Goal: Information Seeking & Learning: Learn about a topic

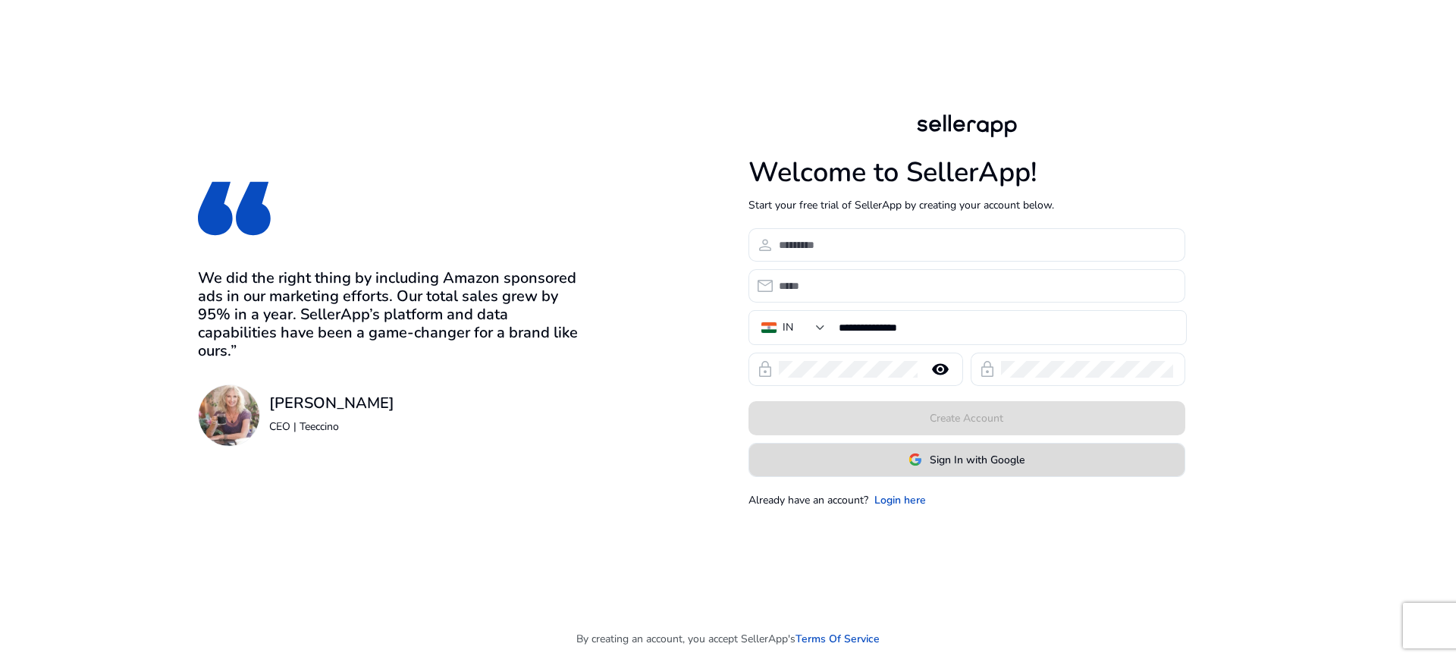
click at [1031, 462] on span at bounding box center [966, 459] width 435 height 36
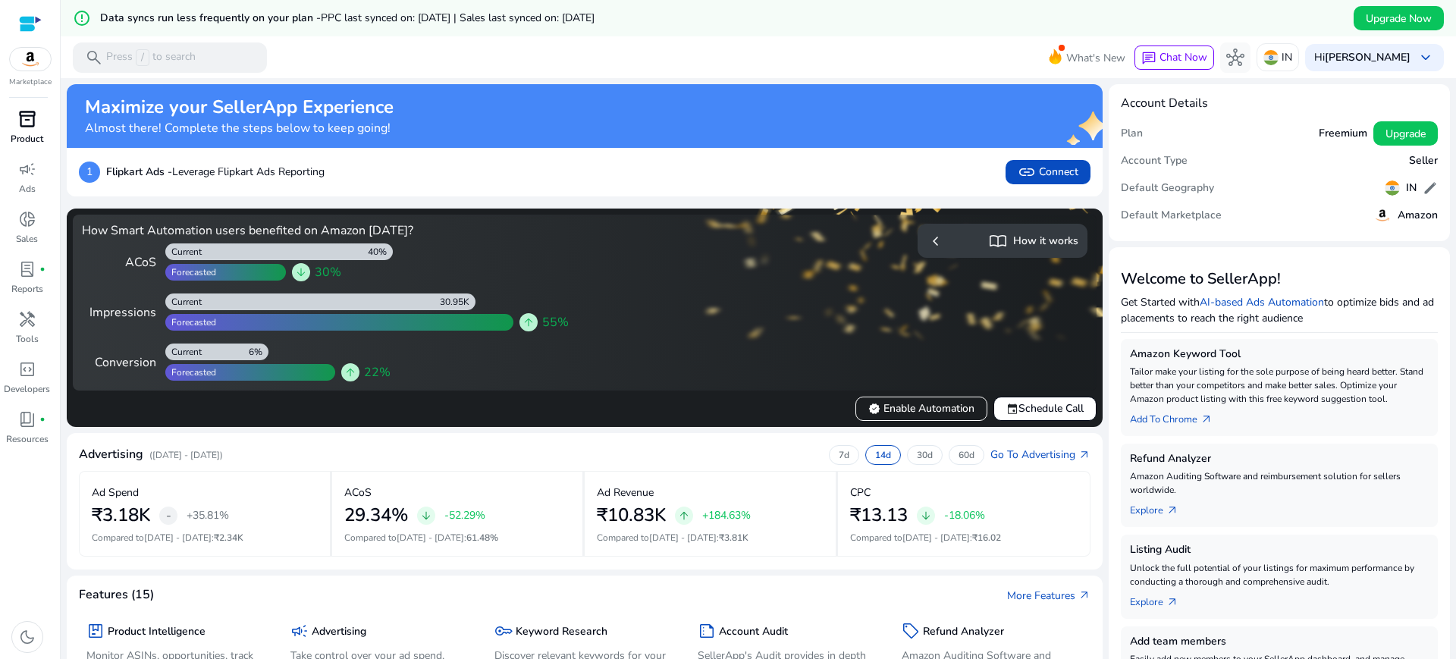
click at [33, 118] on span "inventory_2" at bounding box center [27, 119] width 18 height 18
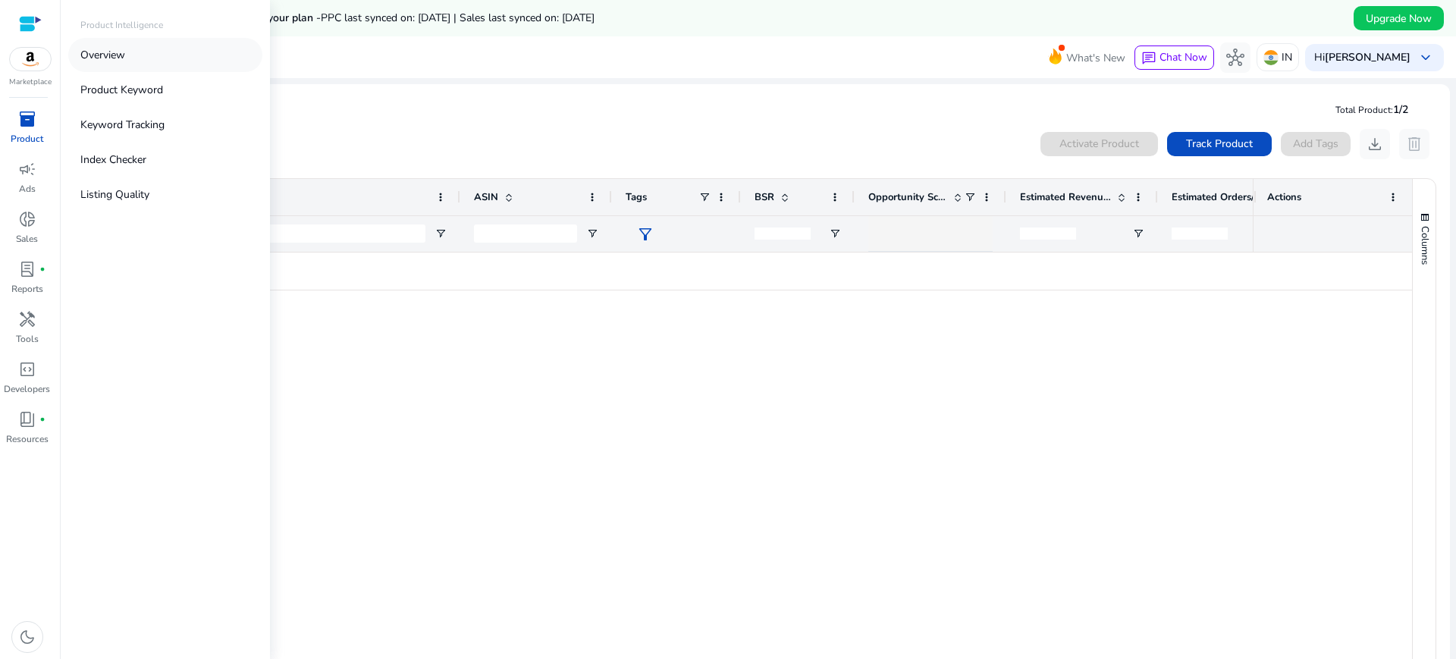
click at [165, 54] on link "Overview" at bounding box center [165, 55] width 194 height 34
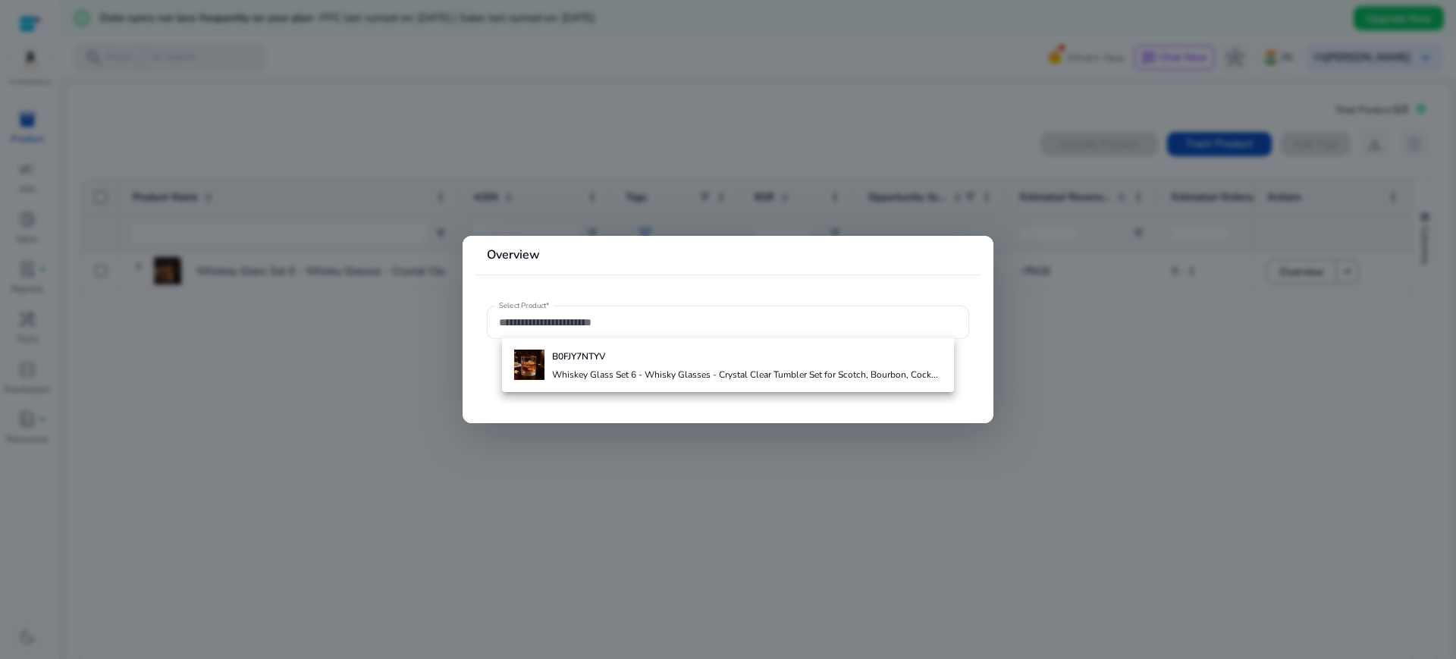
click at [450, 376] on div at bounding box center [728, 329] width 1456 height 659
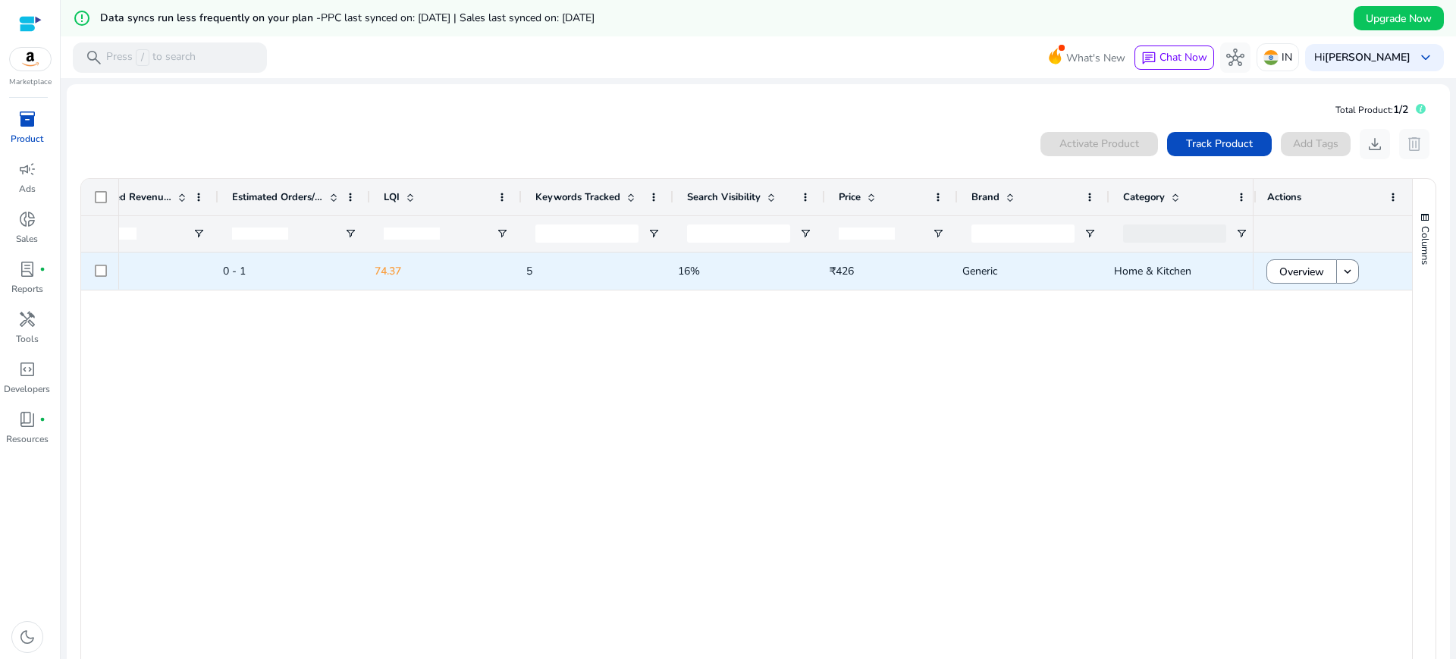
scroll to position [0, 949]
click at [1289, 273] on span "Overview" at bounding box center [1301, 271] width 45 height 31
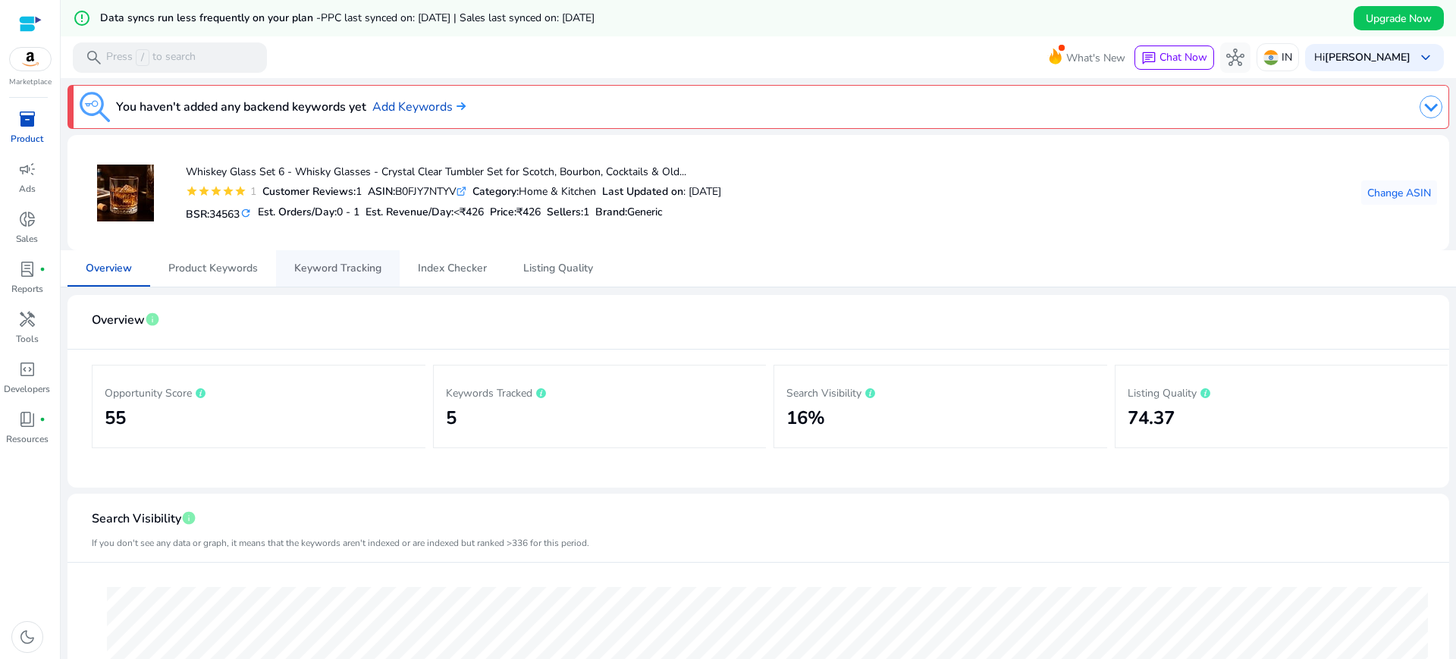
click at [357, 273] on span "Keyword Tracking" at bounding box center [337, 268] width 87 height 11
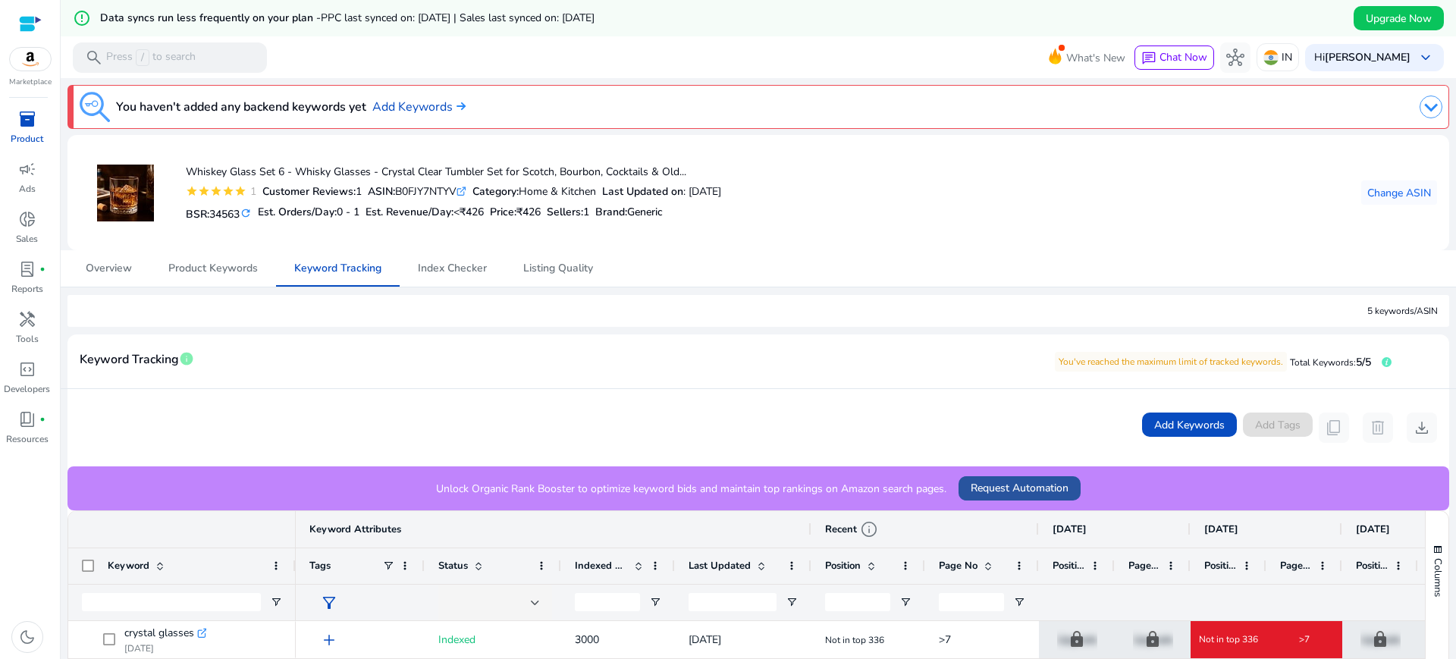
click at [1027, 492] on span "Request Automation" at bounding box center [1020, 488] width 98 height 16
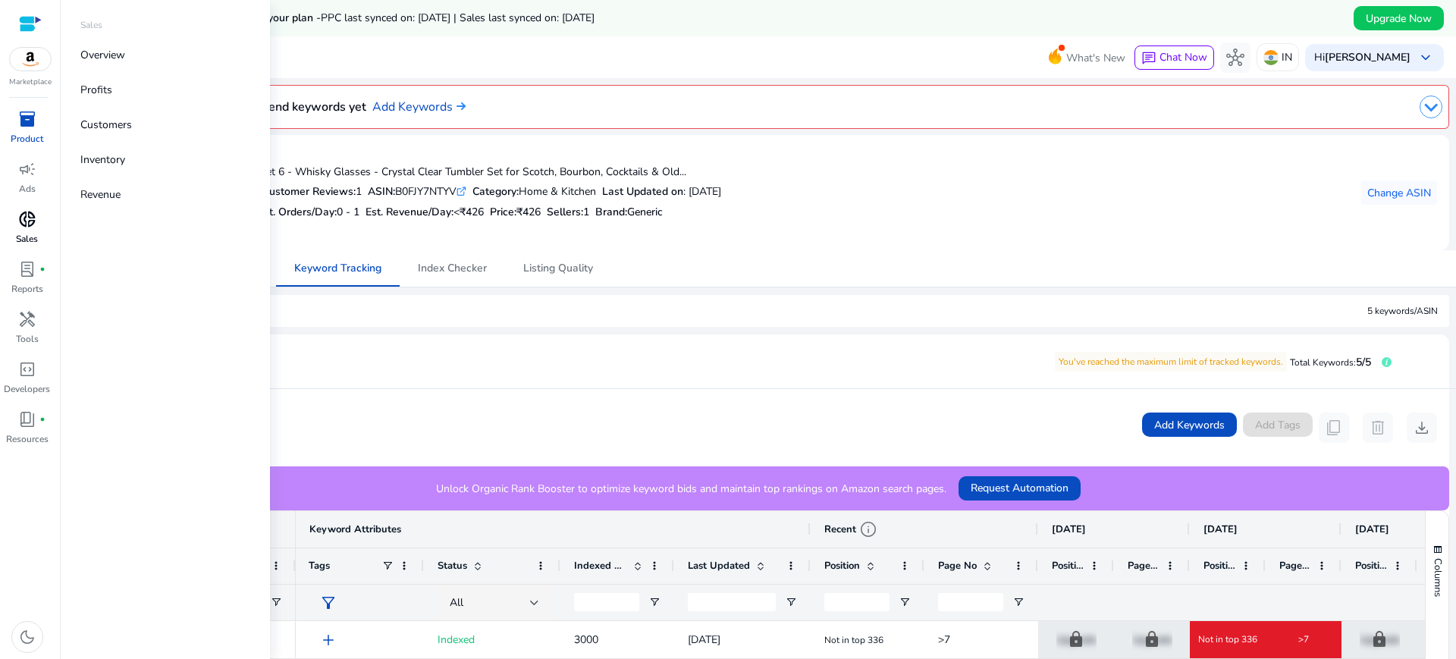
click at [37, 222] on div "donut_small" at bounding box center [27, 219] width 42 height 24
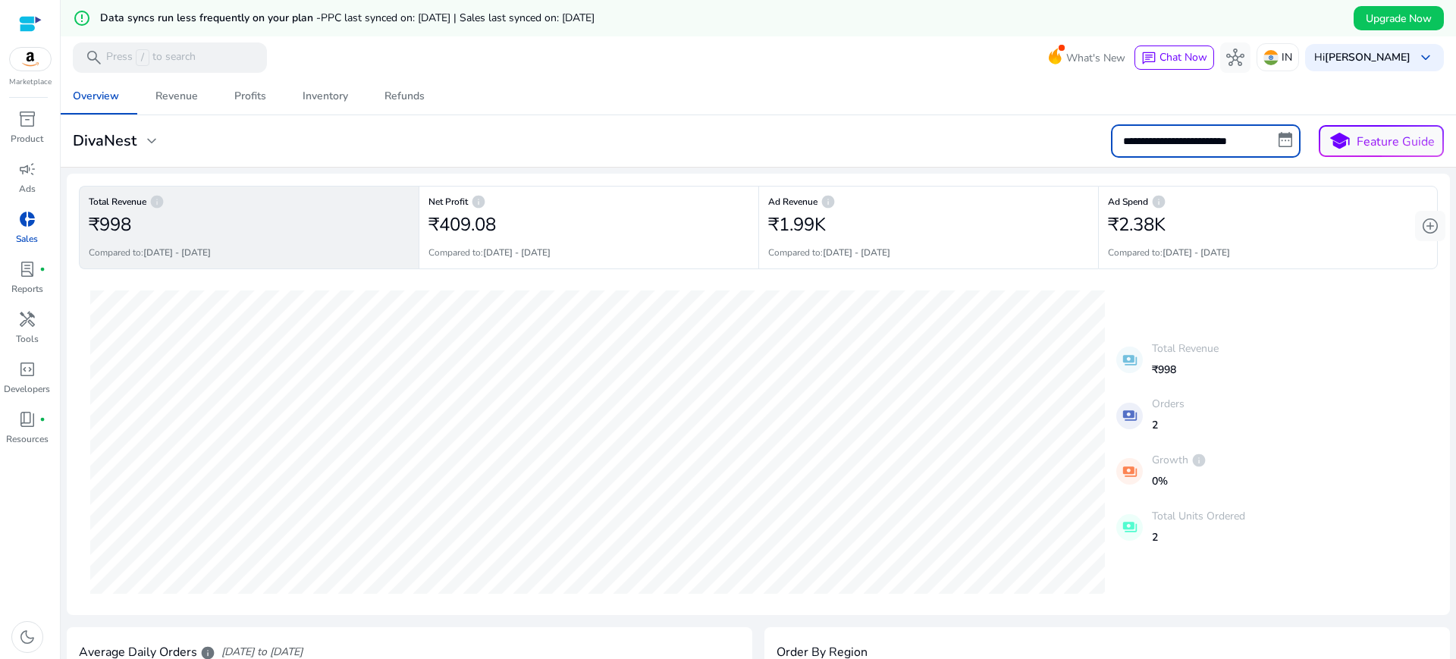
click at [1239, 137] on input "**********" at bounding box center [1206, 140] width 190 height 33
select select "*"
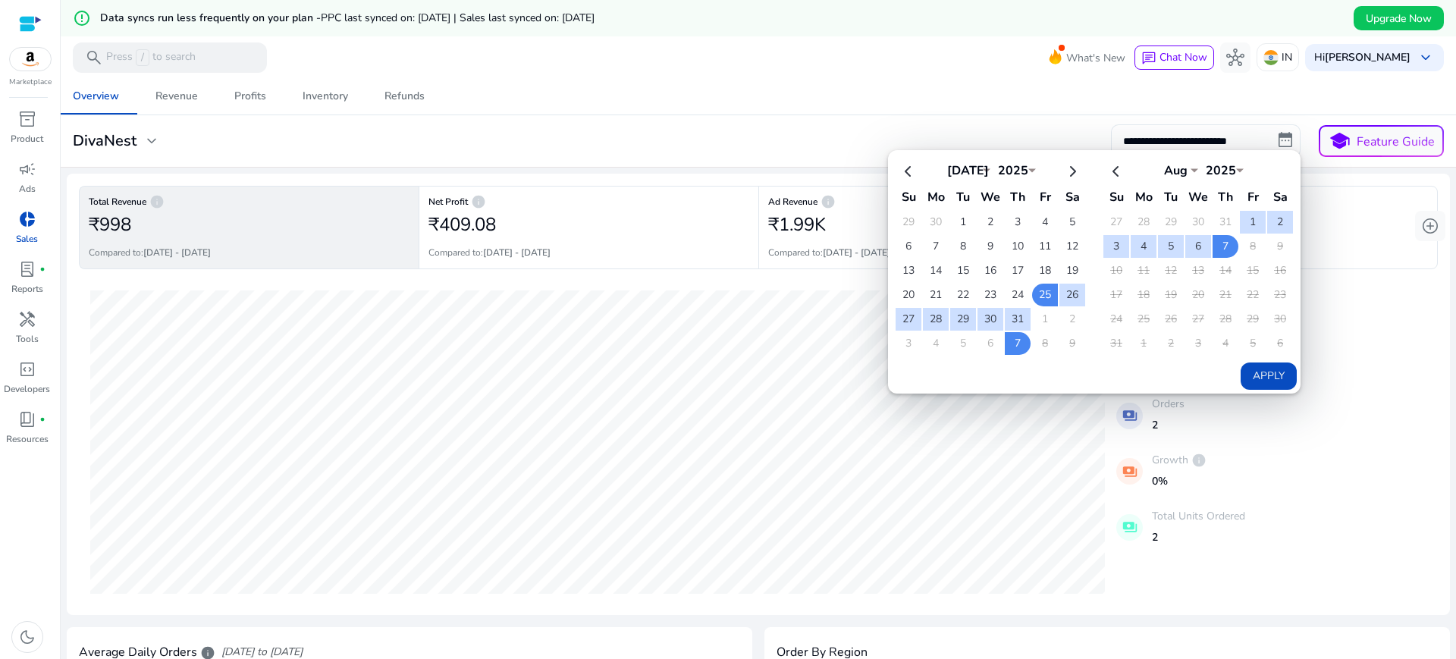
click at [1245, 241] on td "8" at bounding box center [1253, 246] width 26 height 23
click at [1330, 213] on div "₹2.38K" at bounding box center [1268, 224] width 320 height 30
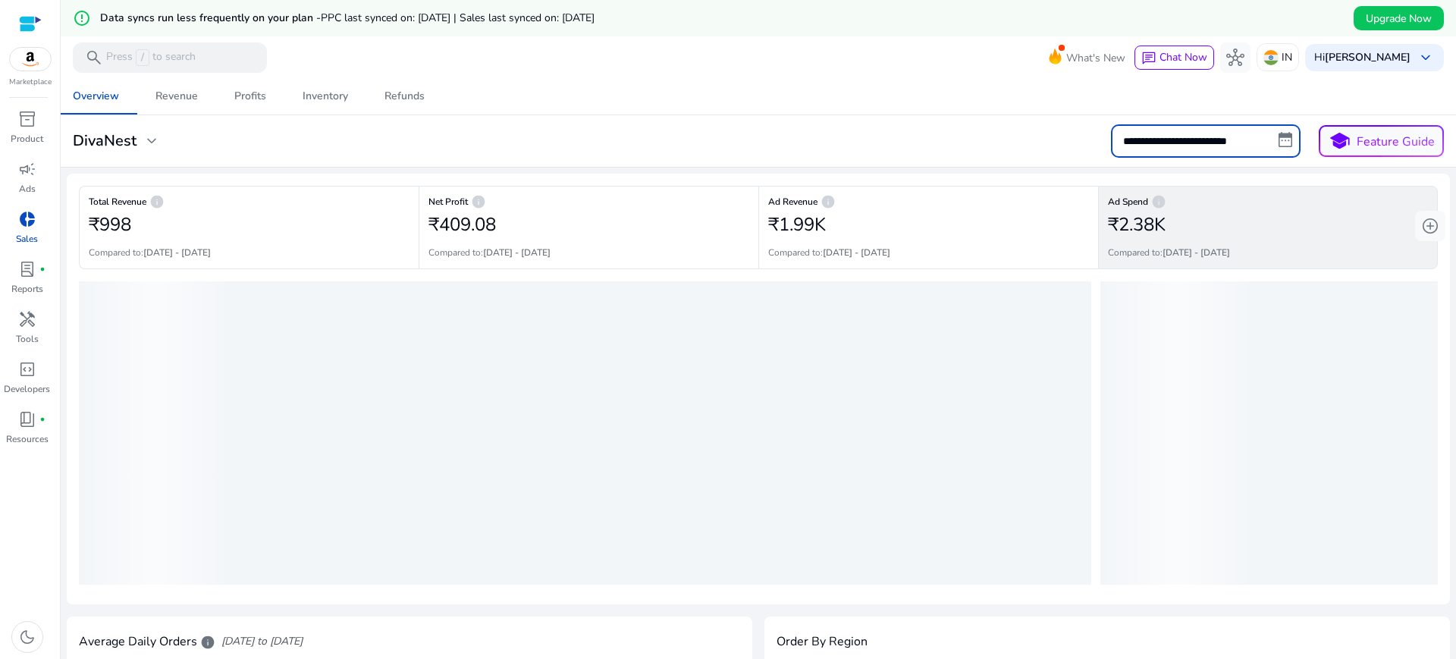
click at [1281, 136] on input "**********" at bounding box center [1206, 140] width 190 height 33
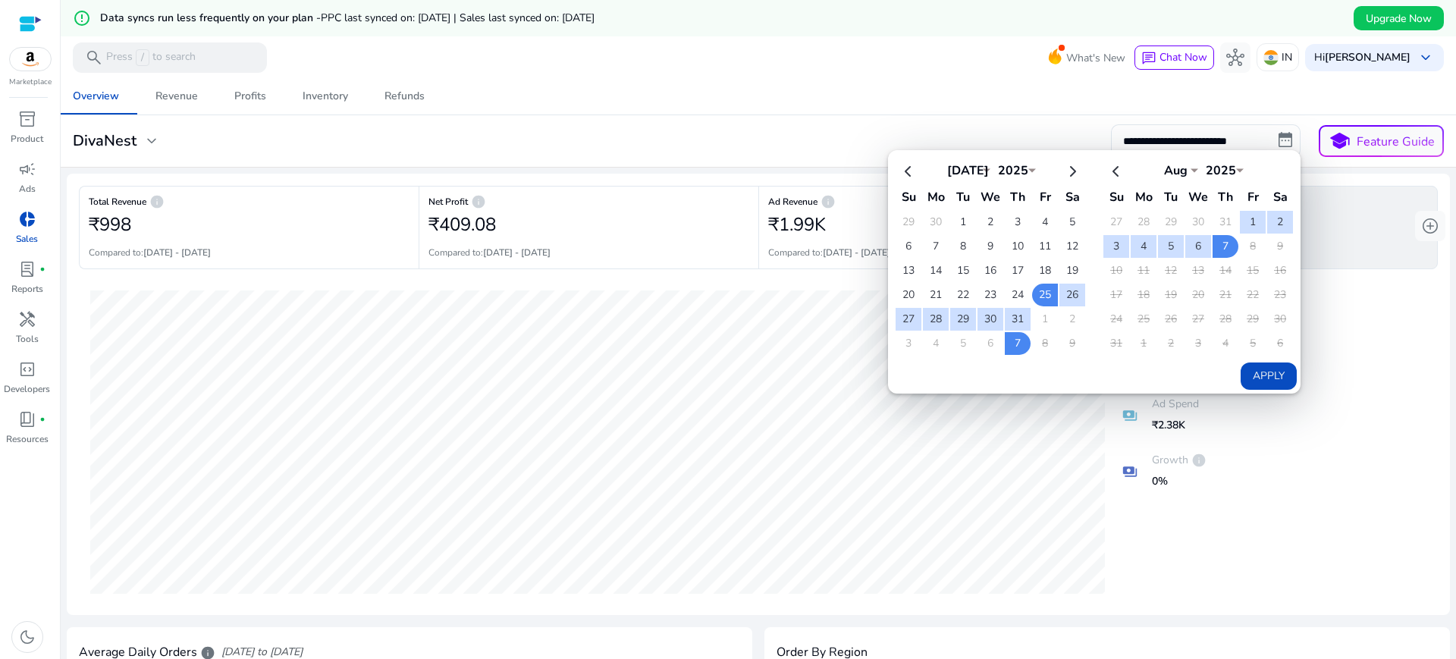
click at [961, 110] on div "Overview Revenue Profits Inventory Refunds" at bounding box center [758, 96] width 1407 height 36
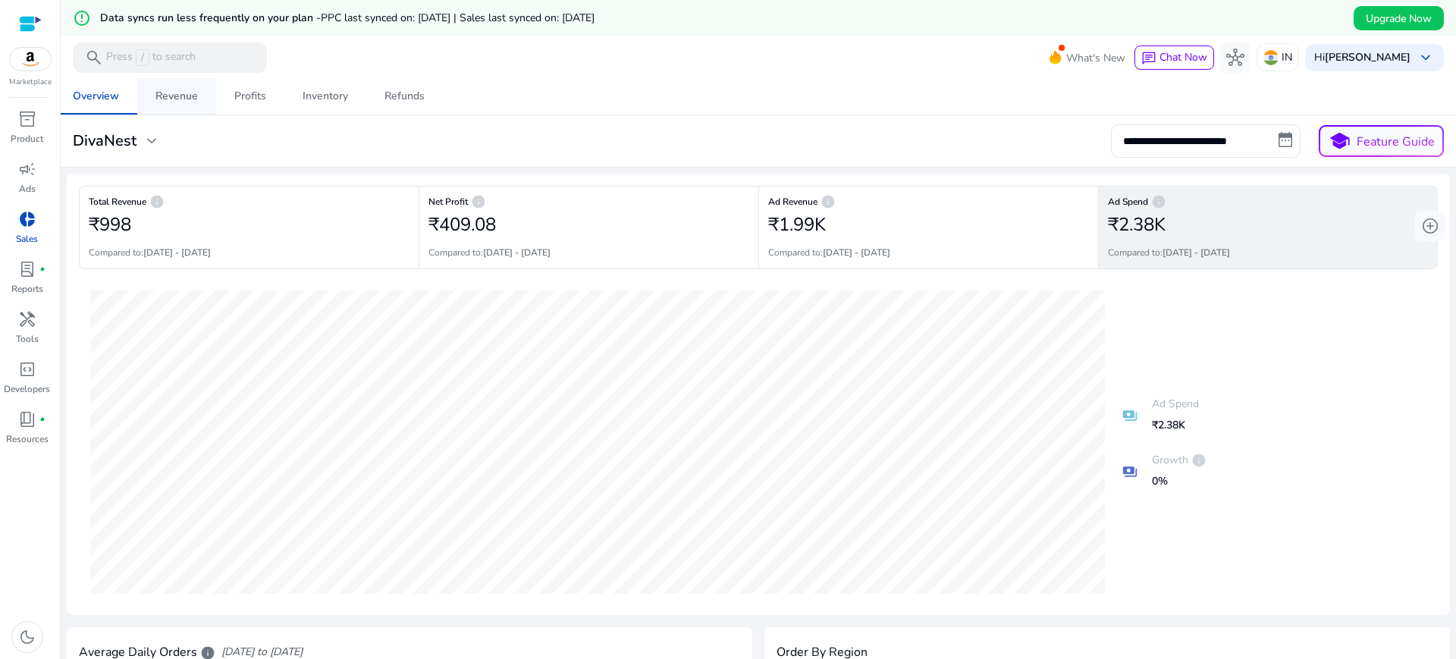
click at [174, 96] on div "Revenue" at bounding box center [176, 96] width 42 height 11
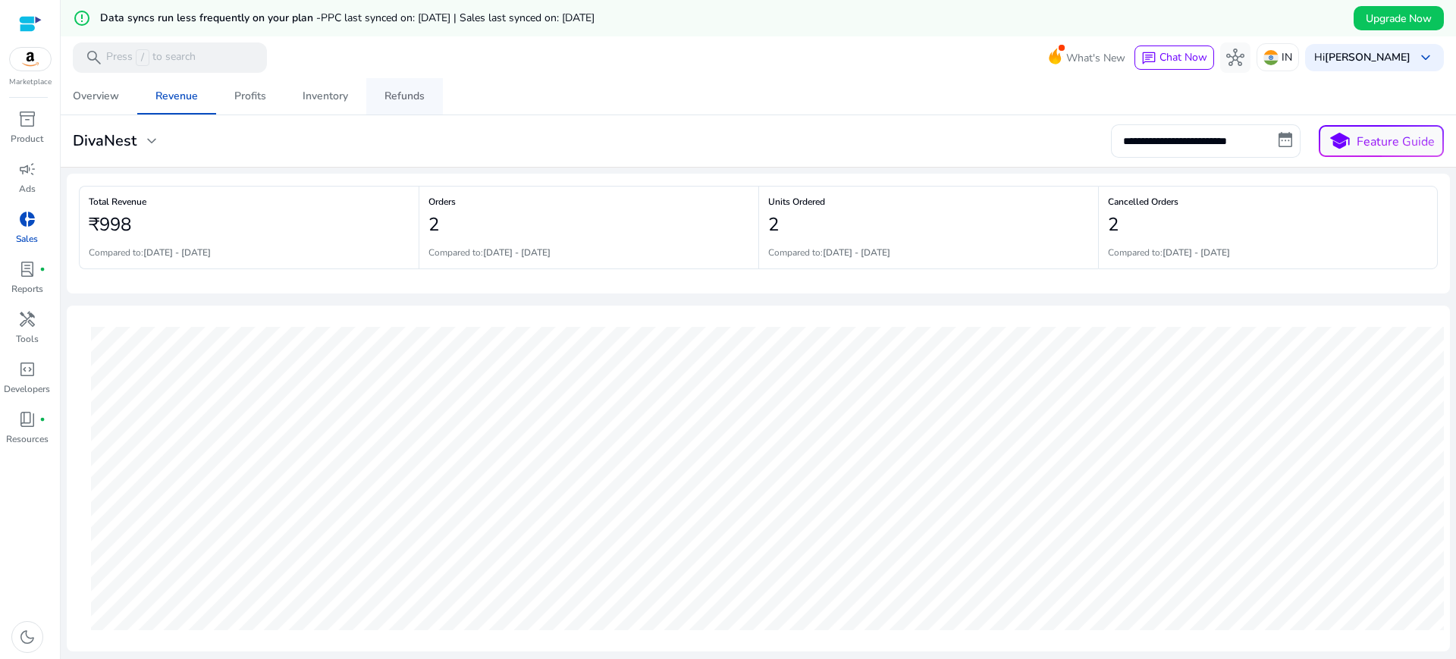
click at [400, 84] on span "Refunds" at bounding box center [404, 96] width 40 height 36
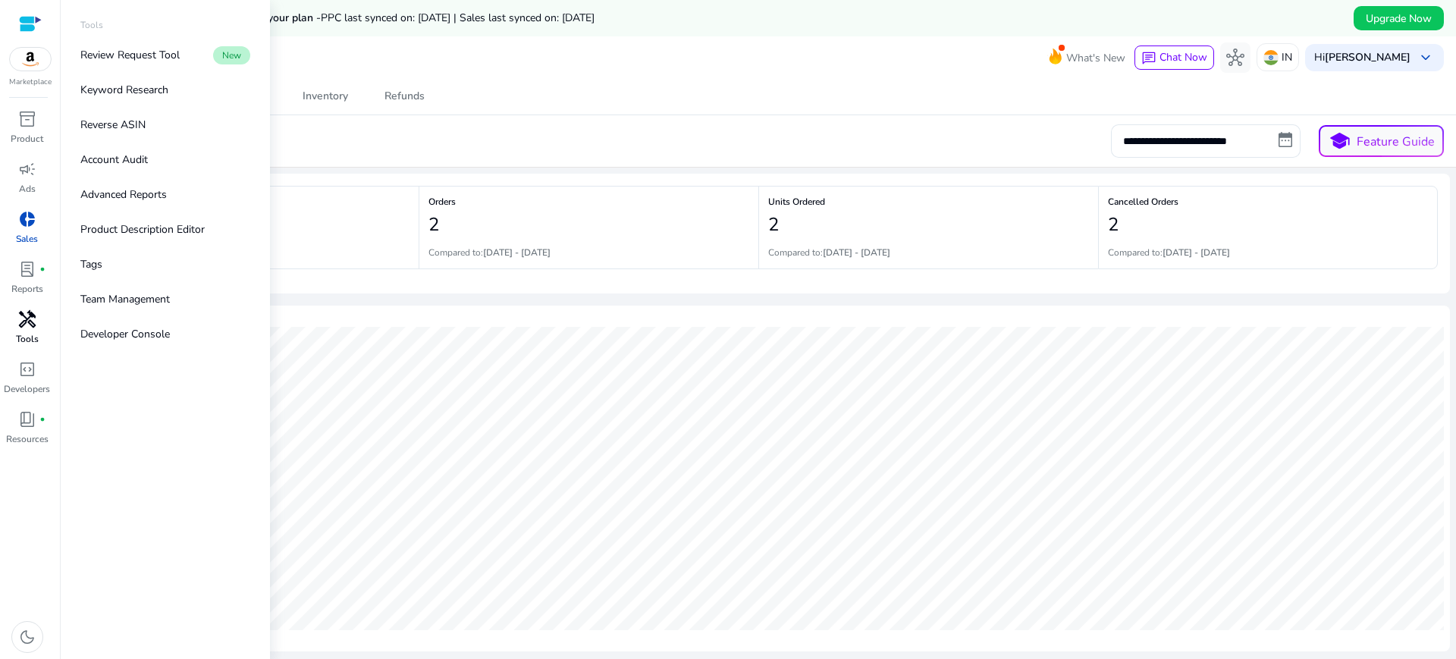
click at [33, 328] on span "handyman" at bounding box center [27, 319] width 18 height 18
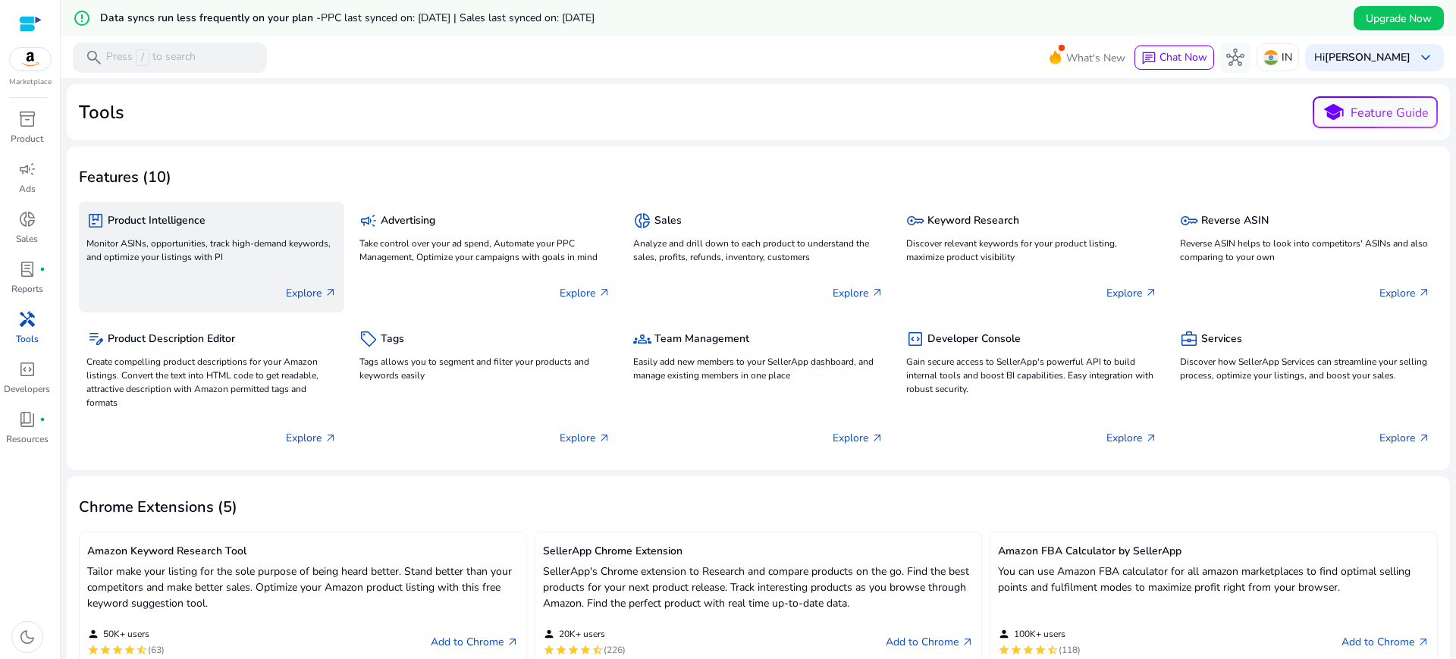
click at [321, 254] on p "Monitor ASINs, opportunities, track high-demand keywords, and optimize your lis…" at bounding box center [211, 250] width 250 height 27
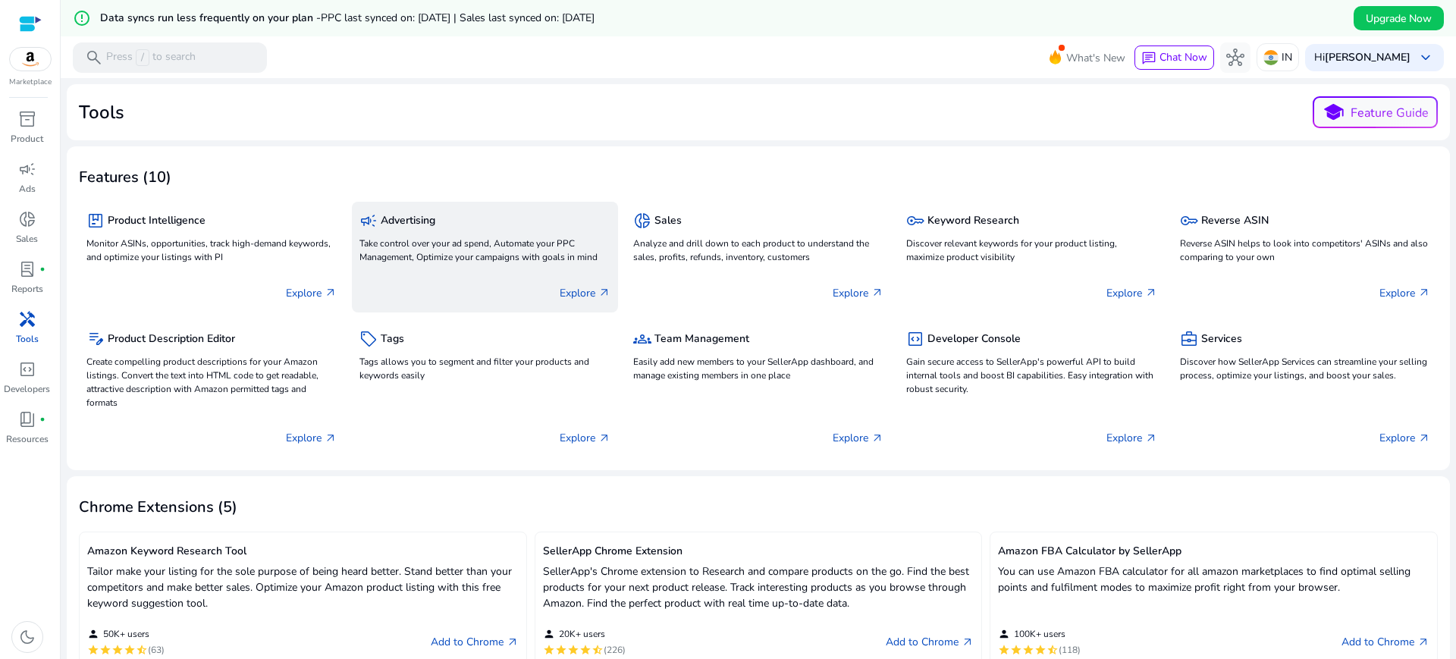
click at [460, 259] on p "Take control over your ad spend, Automate your PPC Management, Optimize your ca…" at bounding box center [484, 250] width 250 height 27
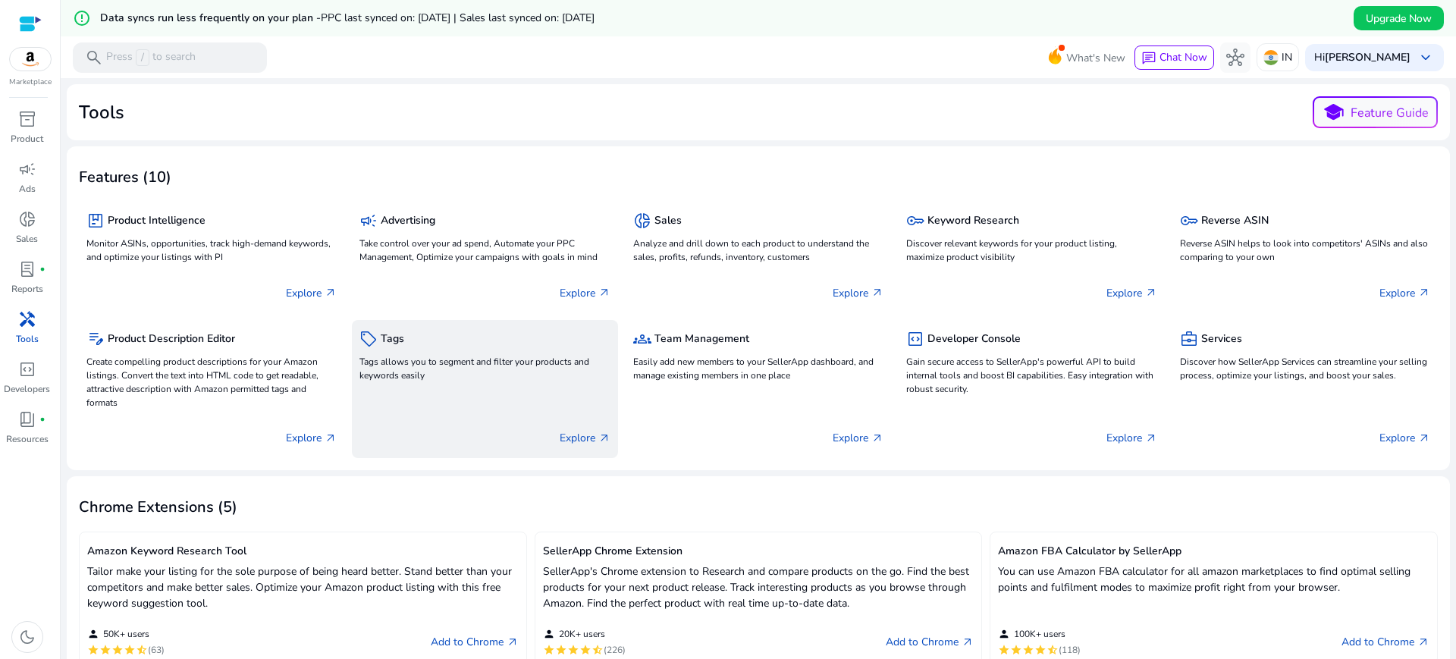
click at [451, 375] on p "Tags allows you to segment and filter your products and keywords easily" at bounding box center [484, 368] width 250 height 27
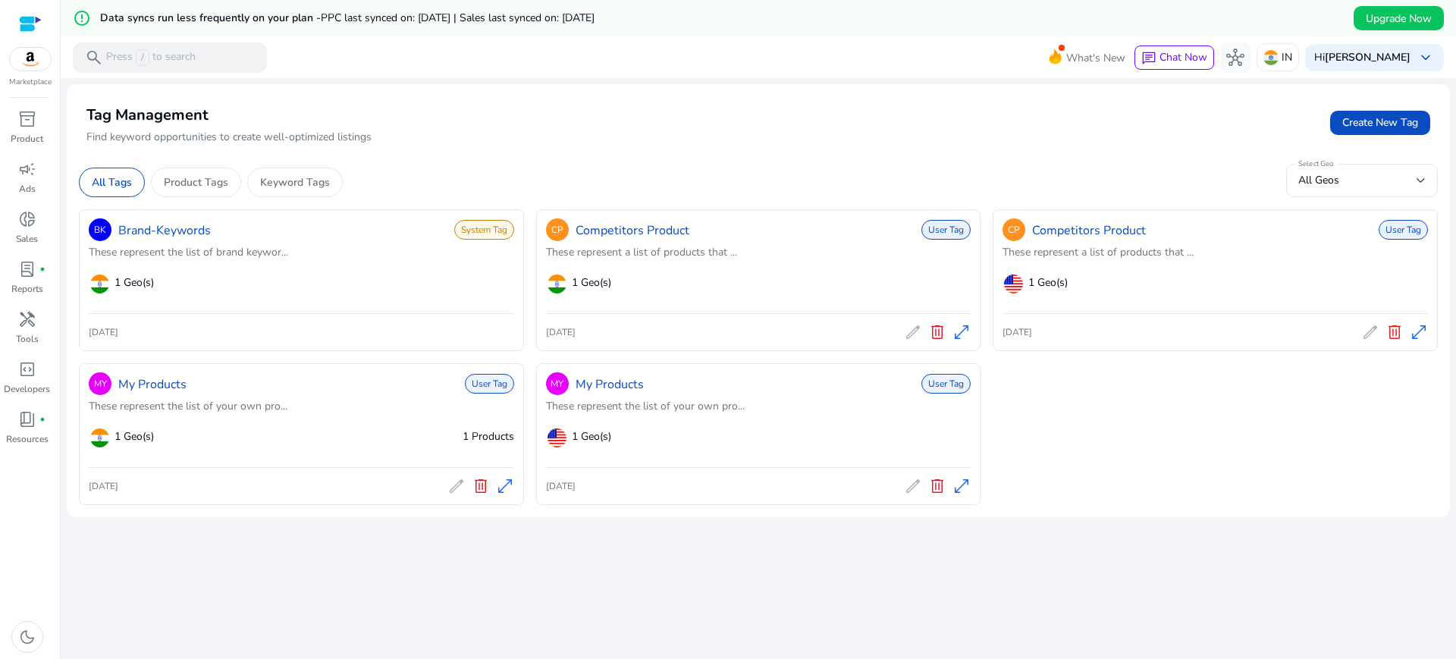
click at [484, 234] on span "System Tag" at bounding box center [484, 230] width 60 height 20
click at [962, 334] on span "open_in_full" at bounding box center [961, 332] width 18 height 18
click at [506, 485] on span "open_in_full" at bounding box center [505, 486] width 18 height 18
click at [1416, 326] on span "open_in_full" at bounding box center [1419, 332] width 18 height 18
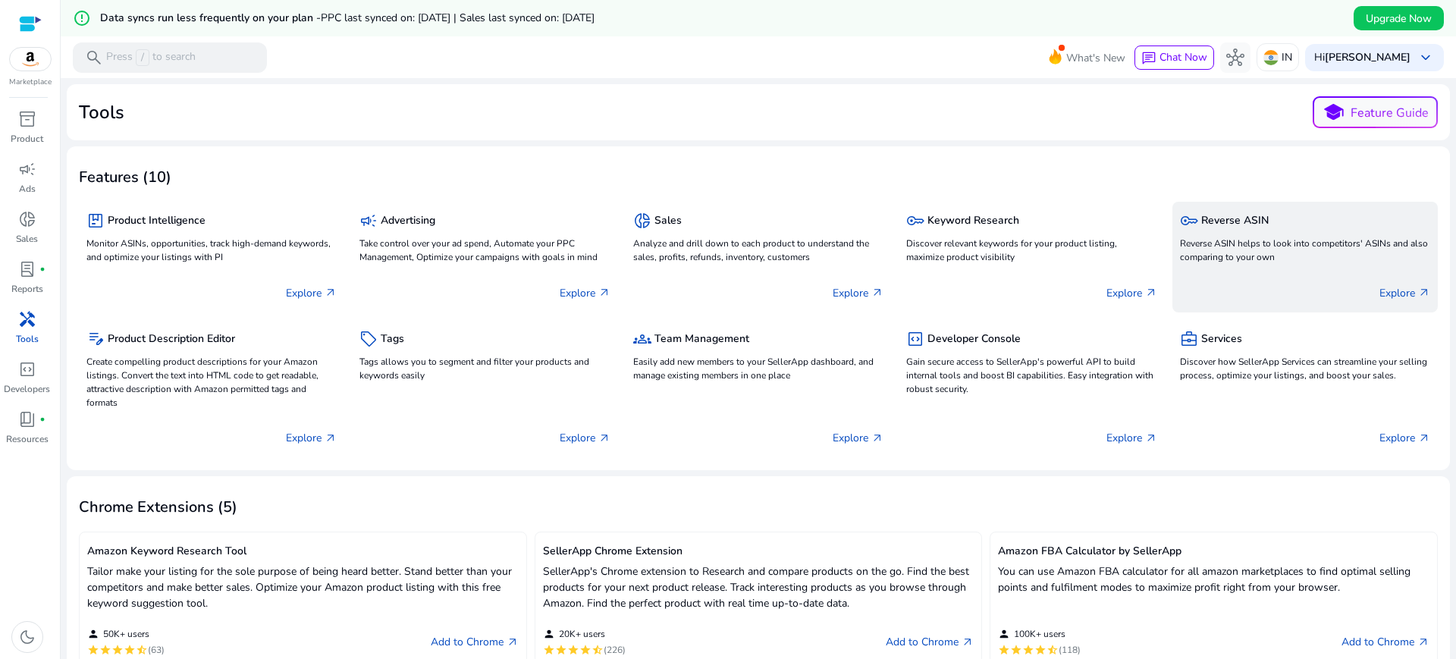
click at [1187, 233] on div "key Reverse ASIN Reverse ASIN helps to look into competitors' ASINs and also co…" at bounding box center [1305, 238] width 250 height 58
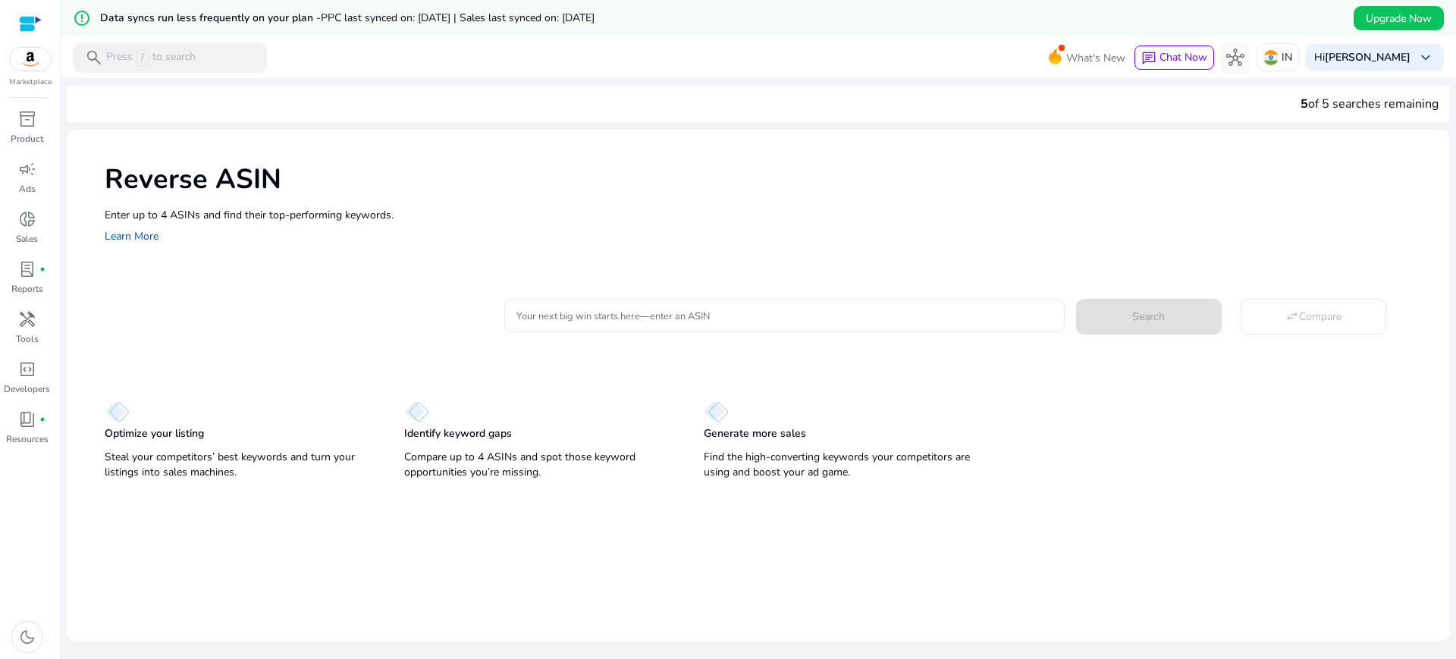
click at [679, 311] on input "Your next big win starts here—enter an ASIN" at bounding box center [783, 315] width 535 height 17
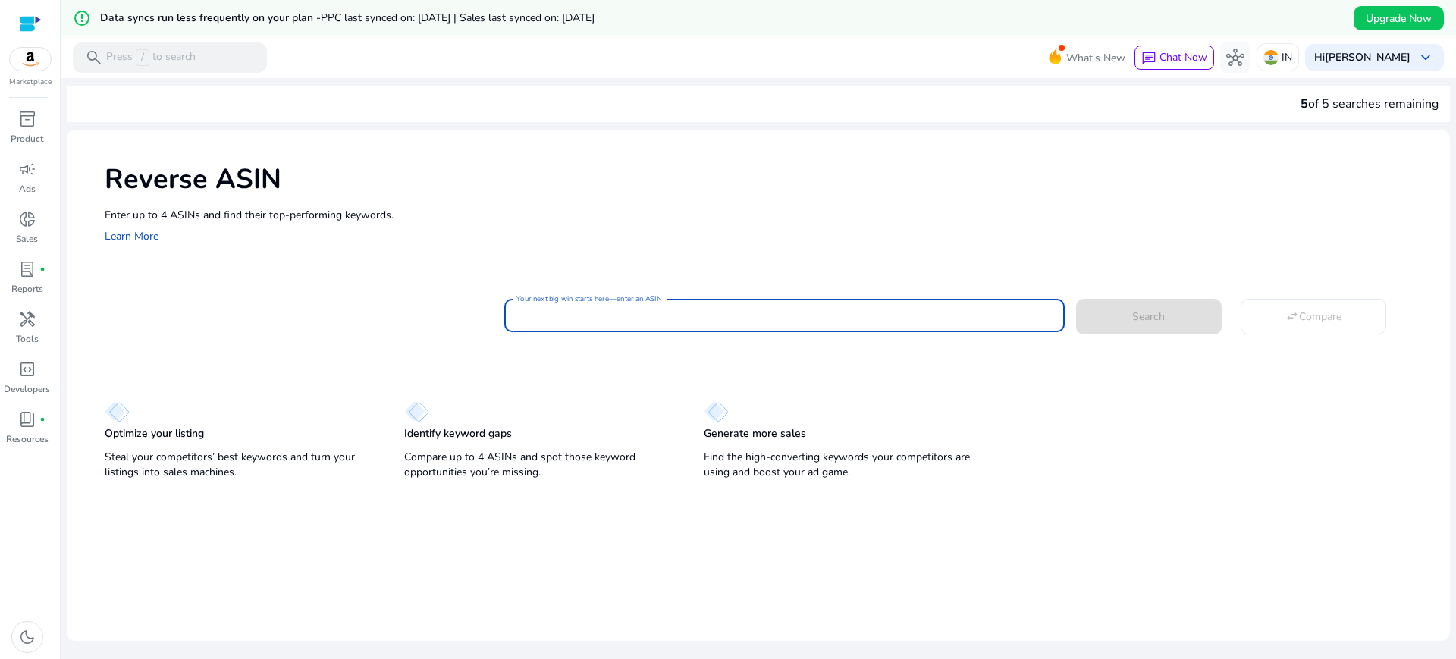
click at [851, 321] on input "Your next big win starts here—enter an ASIN" at bounding box center [783, 315] width 535 height 17
paste input "*********"
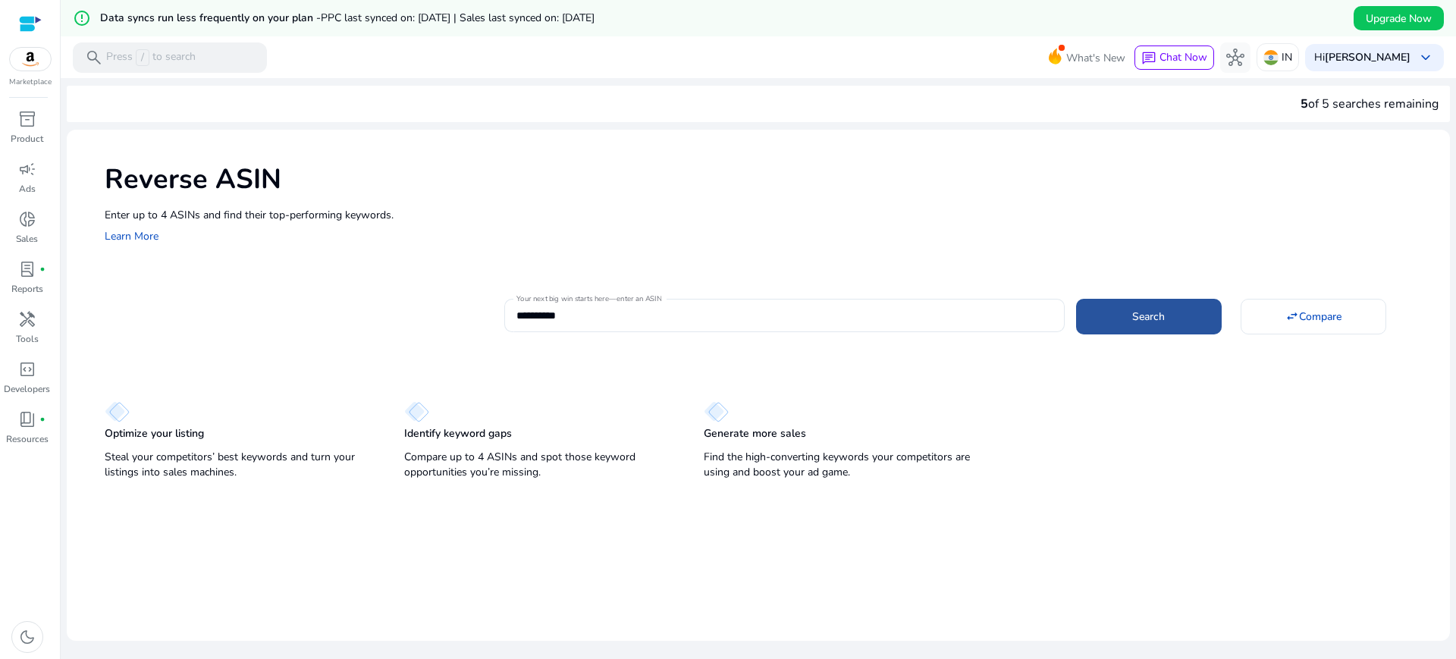
click at [1117, 312] on span at bounding box center [1149, 316] width 146 height 36
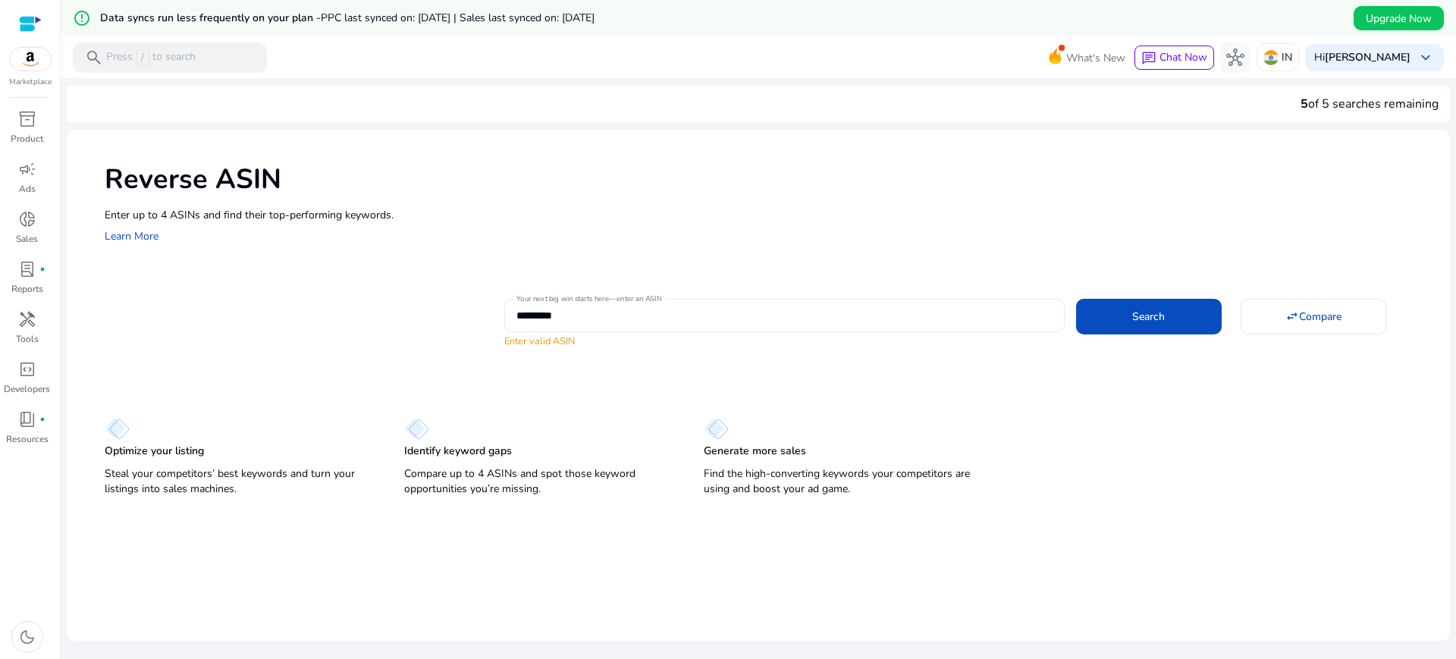
click at [517, 317] on input "*********" at bounding box center [783, 315] width 535 height 17
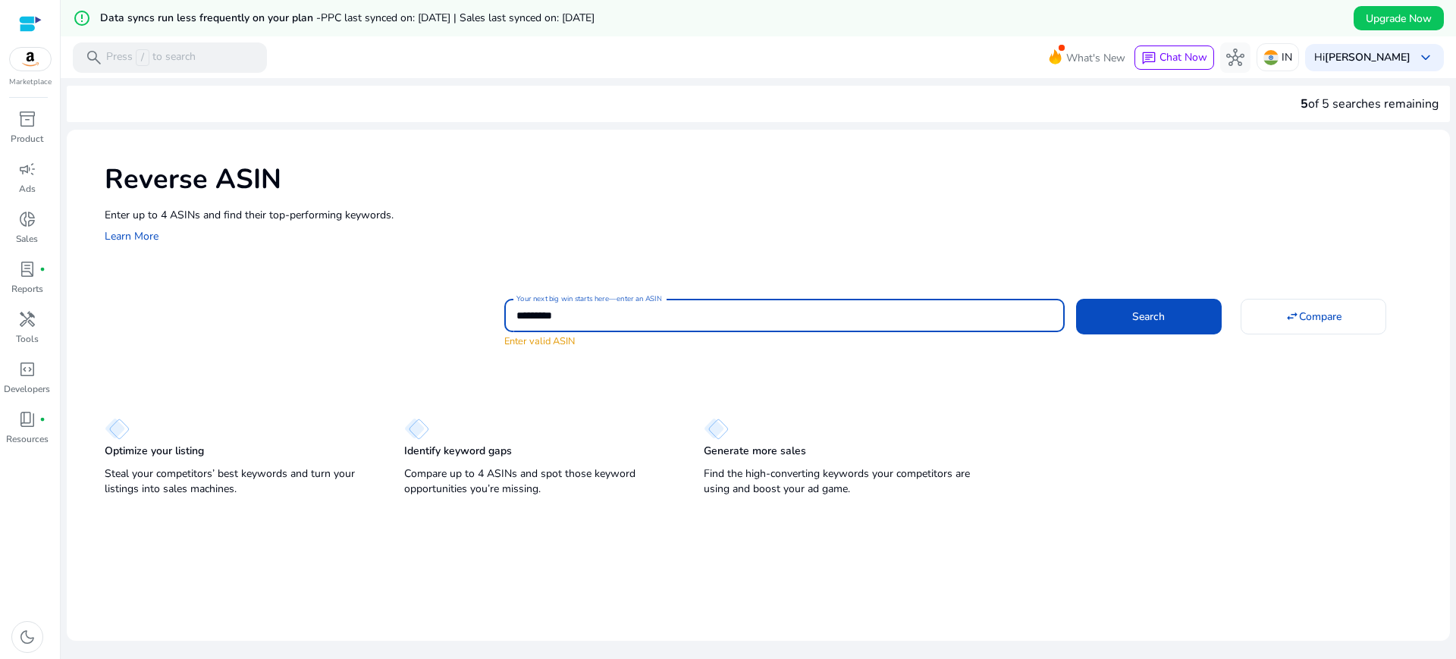
click at [616, 318] on input "*********" at bounding box center [783, 315] width 535 height 17
paste input "**********"
type input "**********"
click at [1076, 299] on button "Search" at bounding box center [1149, 316] width 146 height 35
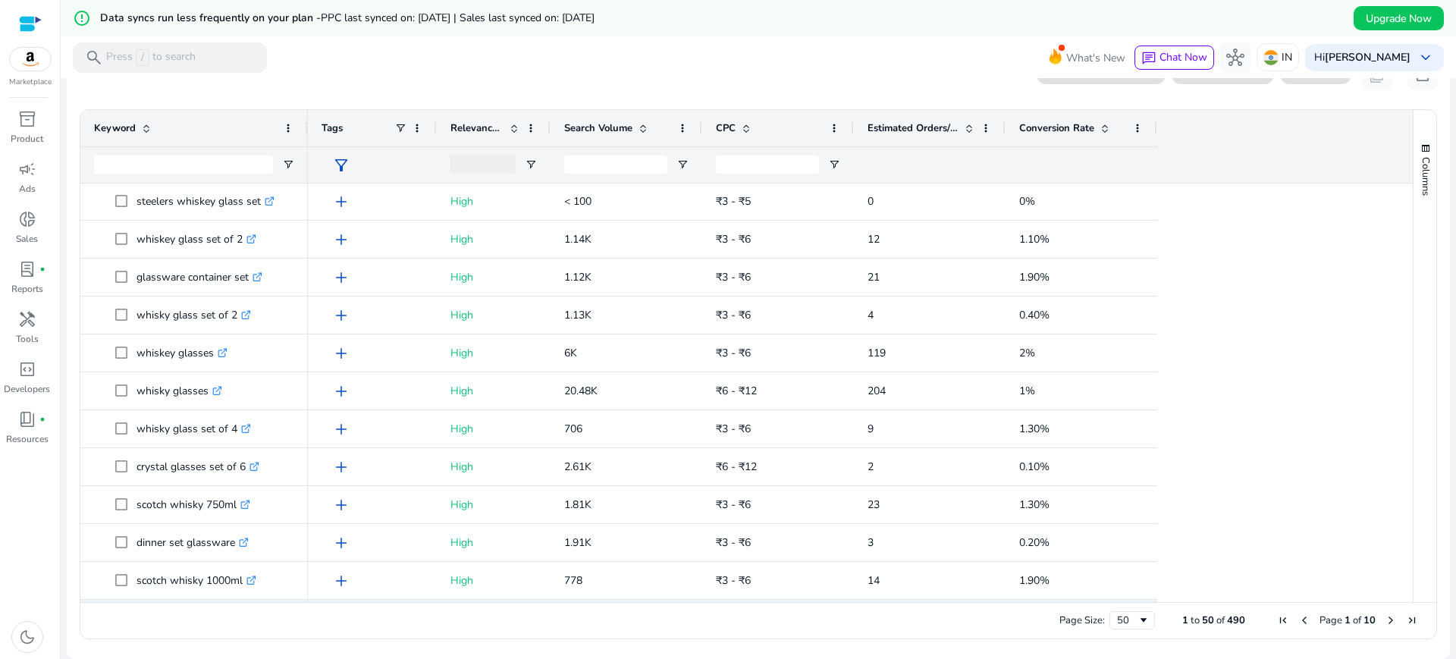
scroll to position [1300, 0]
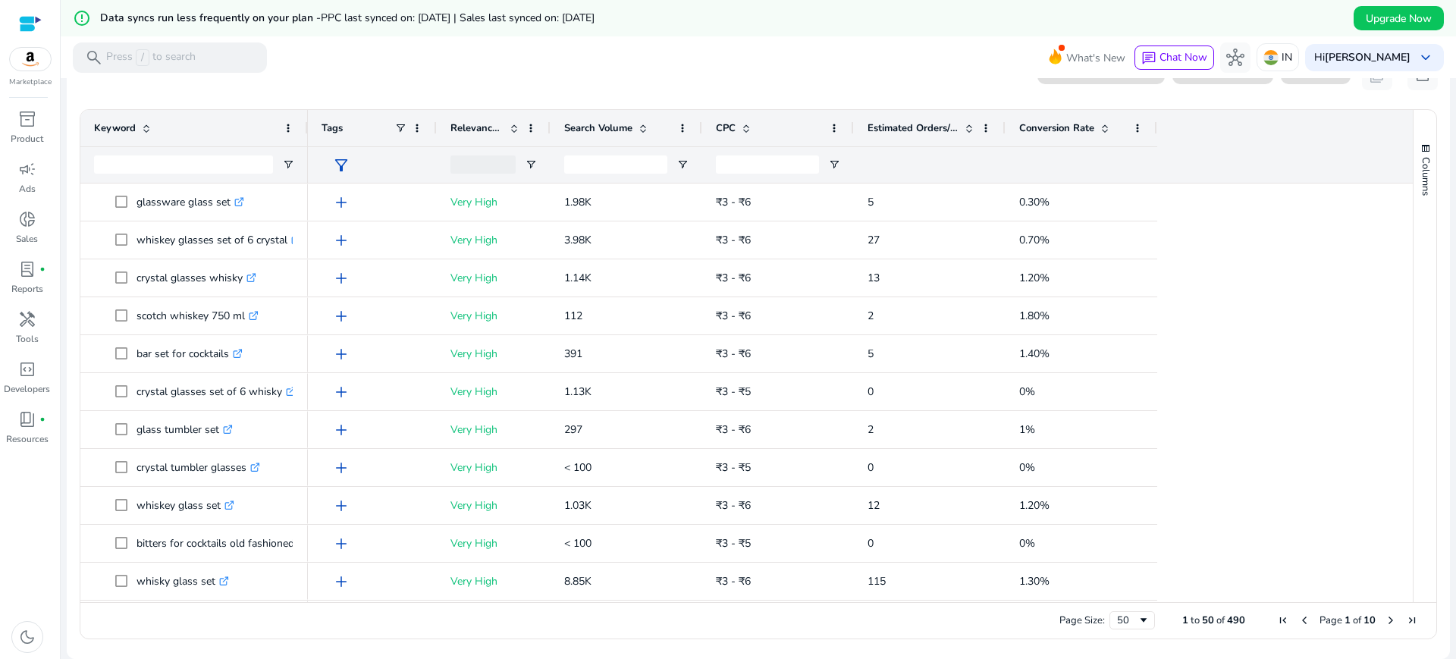
click at [602, 124] on span "Search Volume" at bounding box center [598, 128] width 68 height 14
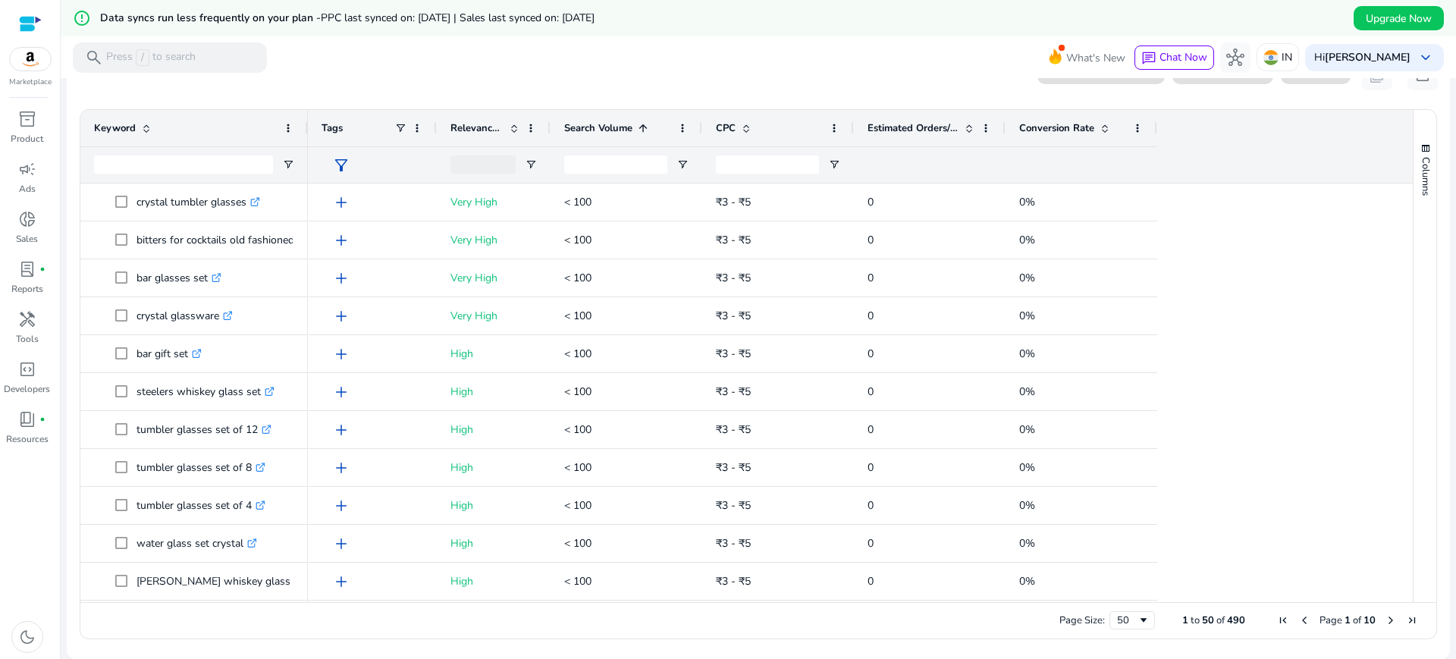
click at [602, 124] on span "Search Volume" at bounding box center [598, 128] width 68 height 14
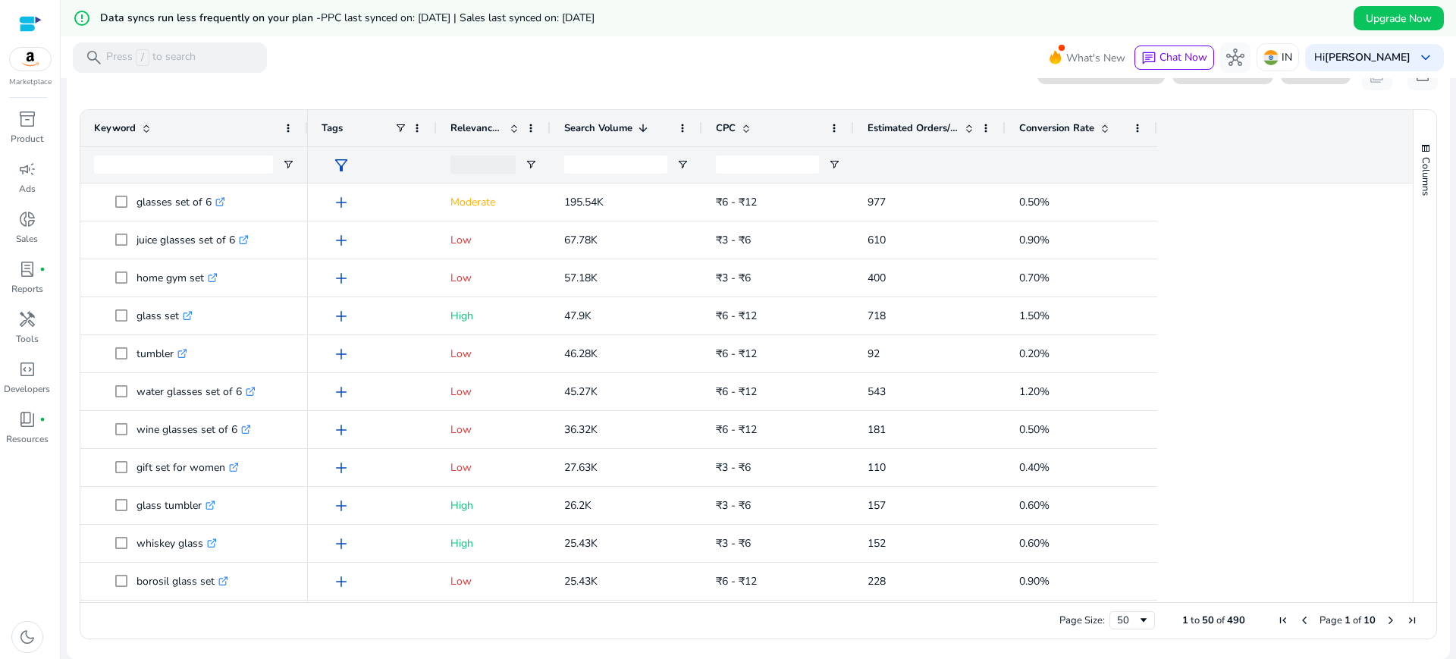
click at [485, 124] on span "Relevance Score" at bounding box center [476, 128] width 53 height 14
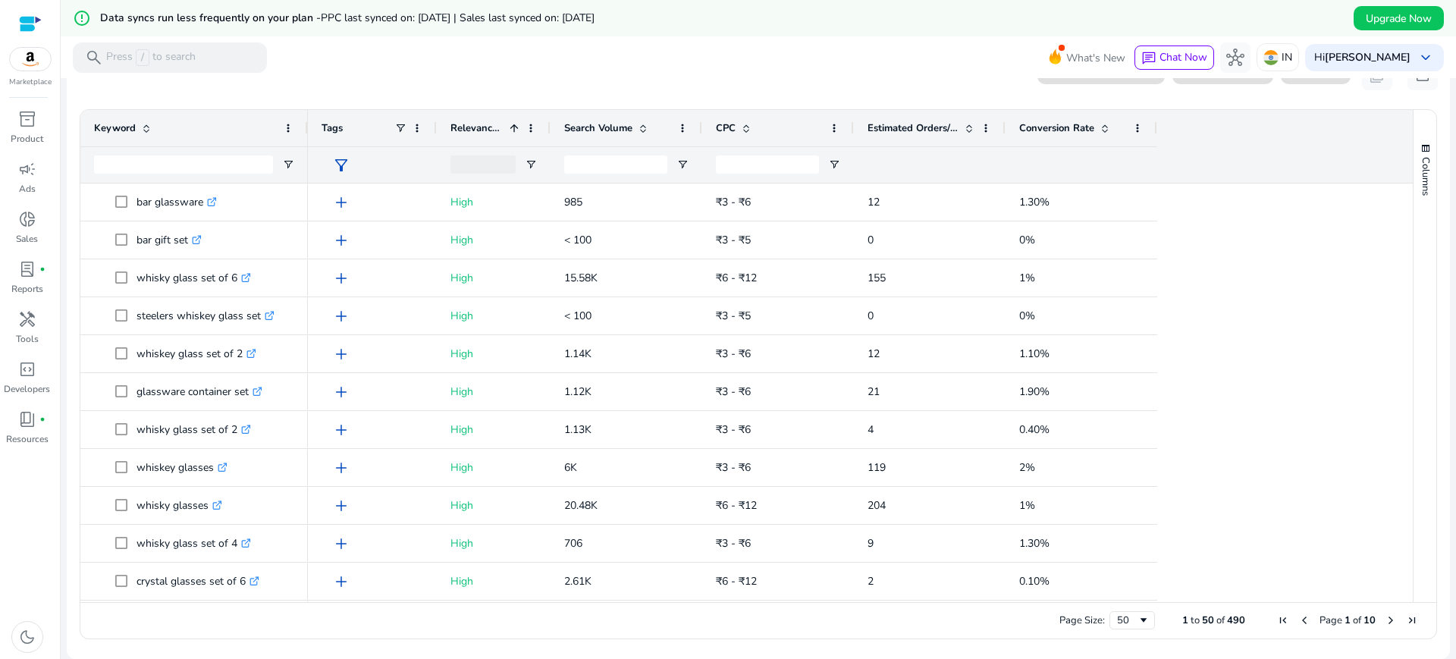
click at [485, 124] on span "Relevance Score" at bounding box center [476, 128] width 53 height 14
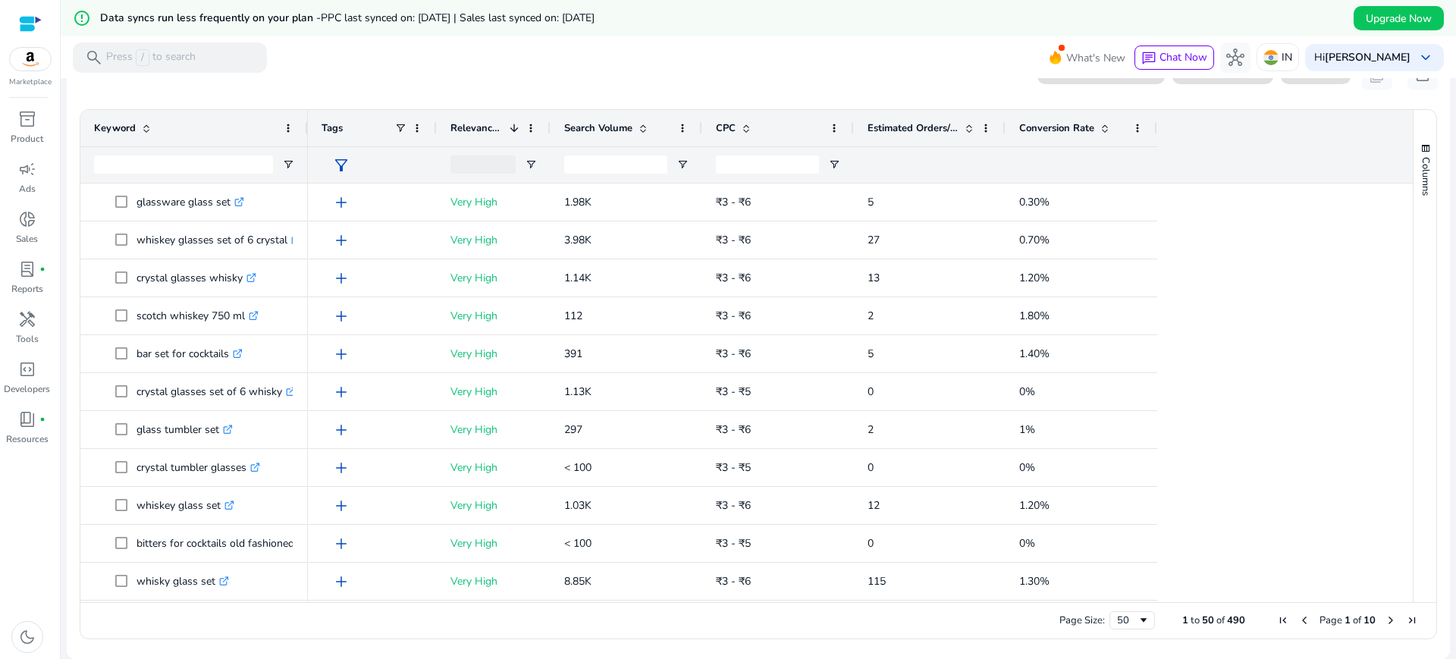
click at [582, 128] on span "Search Volume" at bounding box center [598, 128] width 68 height 14
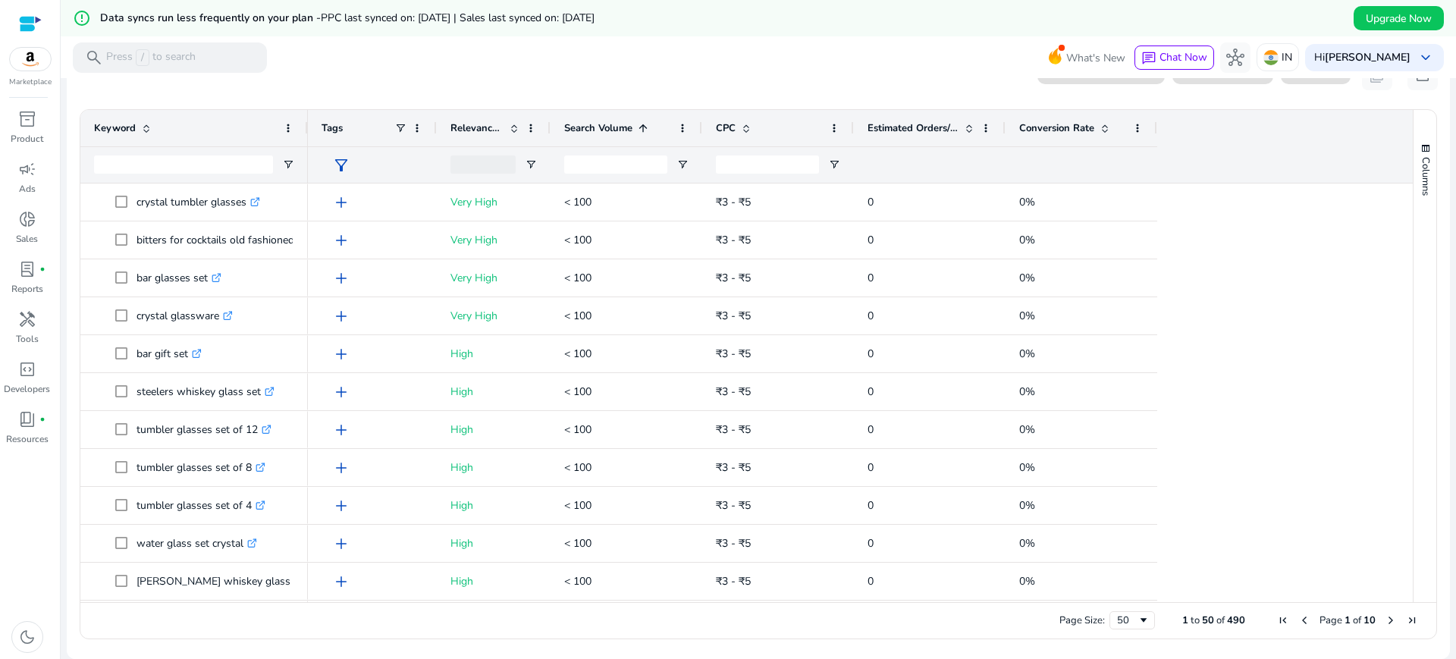
click at [582, 128] on span "Search Volume" at bounding box center [598, 128] width 68 height 14
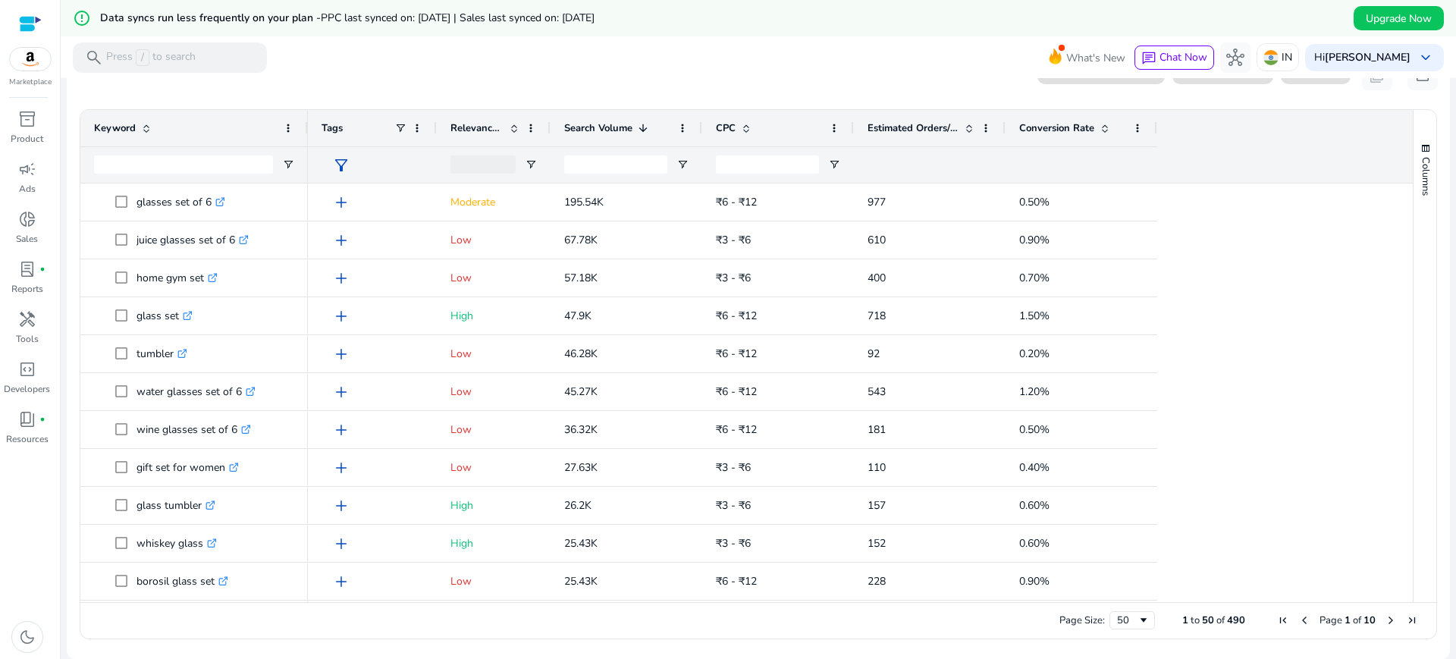
click at [895, 131] on span "Estimated Orders/Month" at bounding box center [912, 128] width 91 height 14
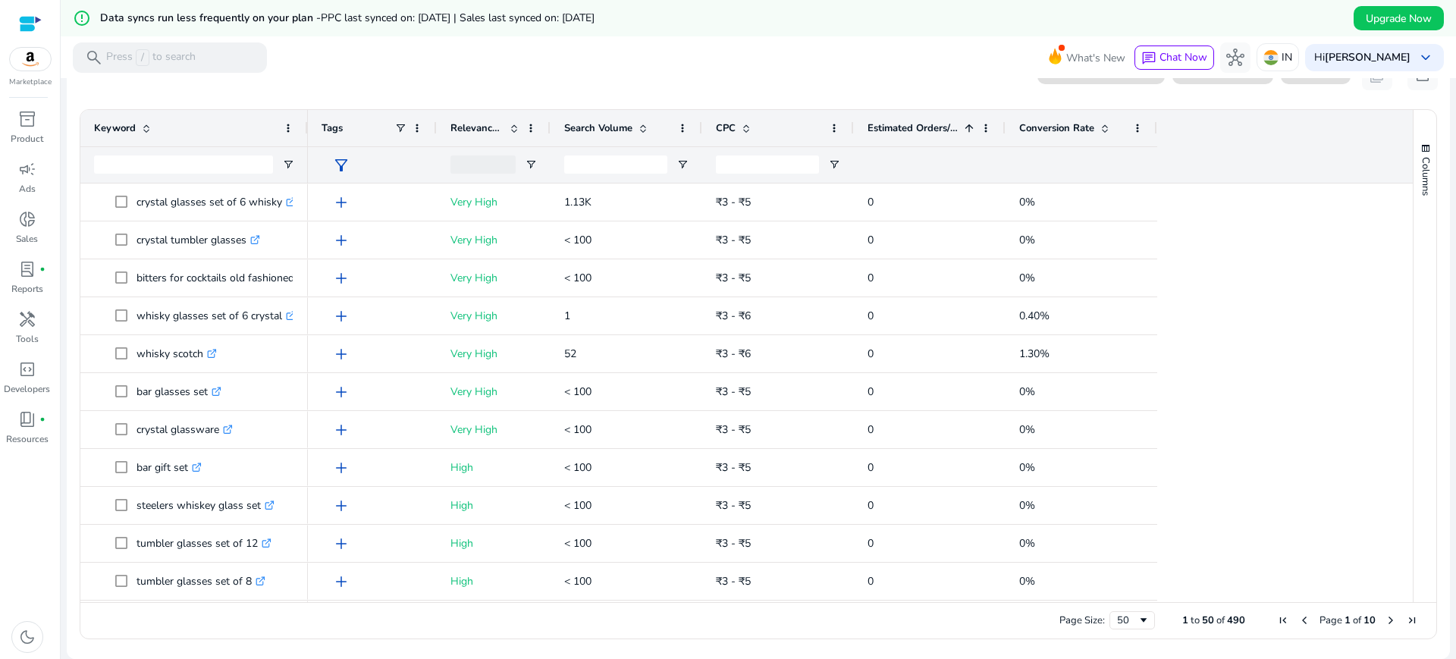
click at [895, 131] on span "Estimated Orders/Month" at bounding box center [912, 128] width 91 height 14
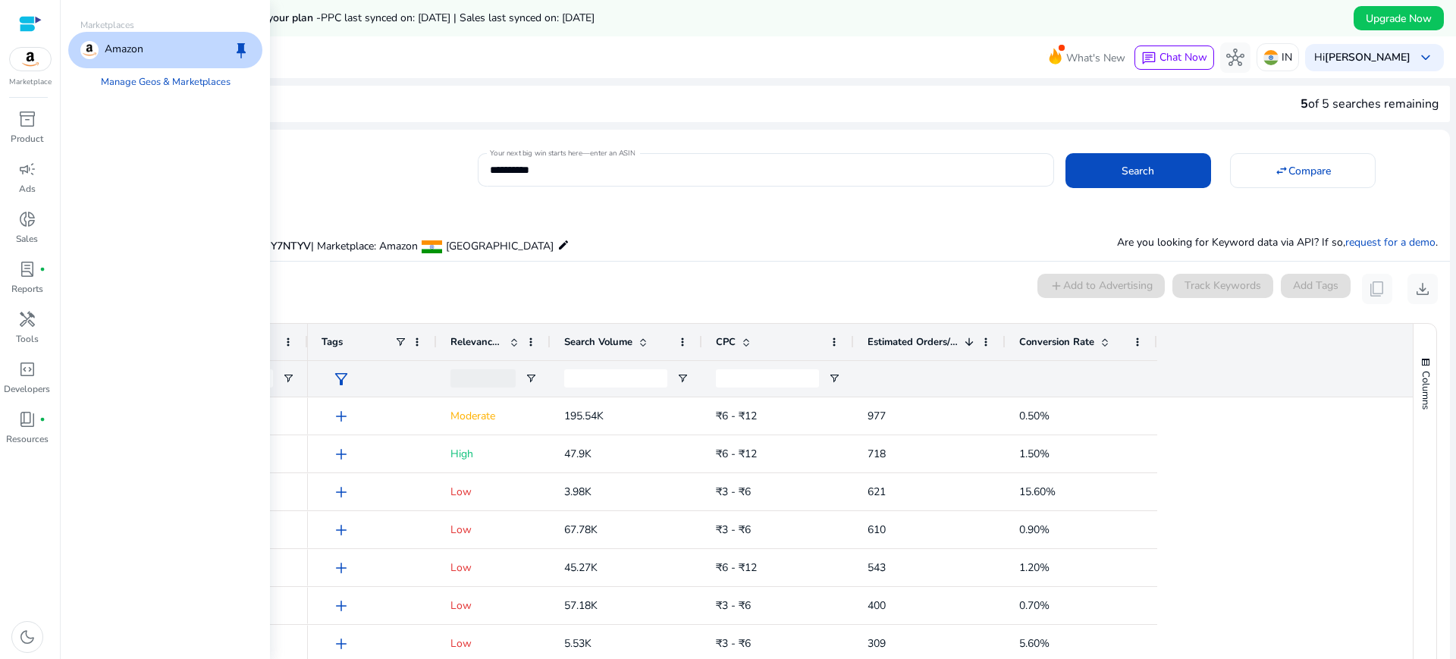
click at [36, 54] on img at bounding box center [30, 59] width 41 height 23
click at [18, 118] on span "inventory_2" at bounding box center [27, 119] width 18 height 18
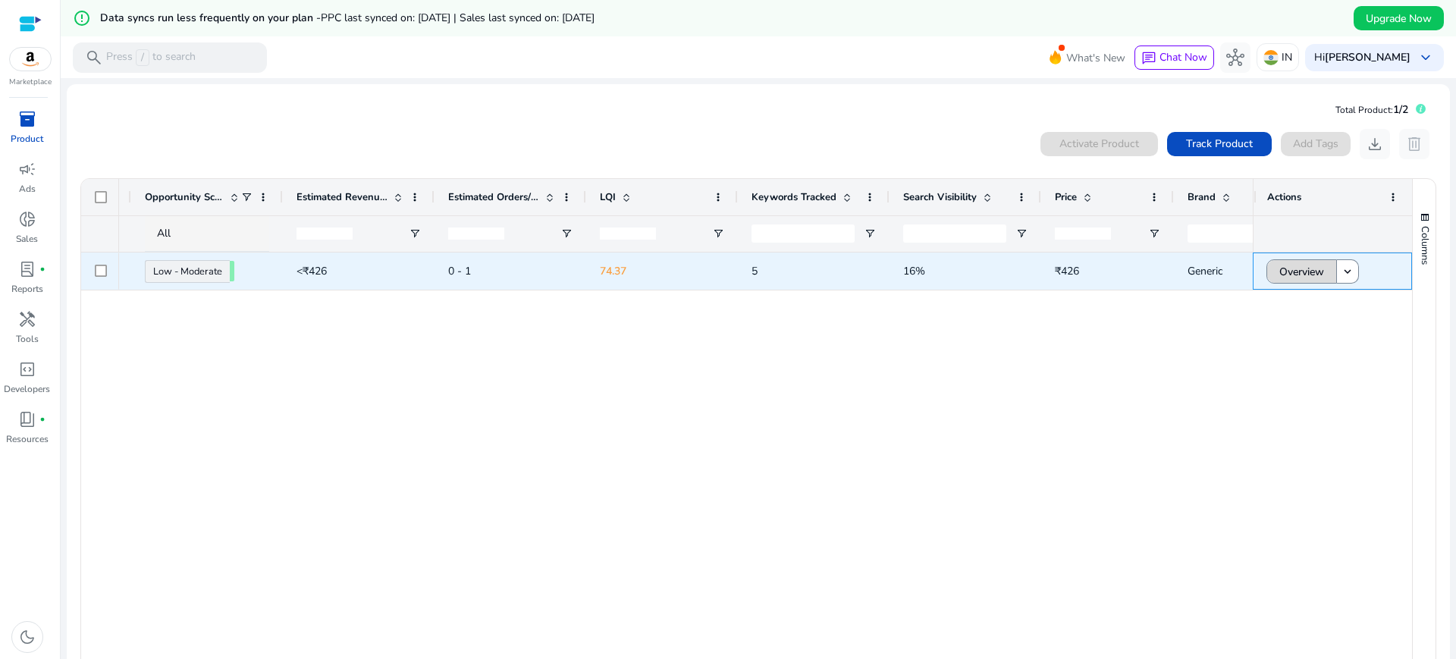
click at [1281, 281] on span "Overview" at bounding box center [1301, 271] width 45 height 31
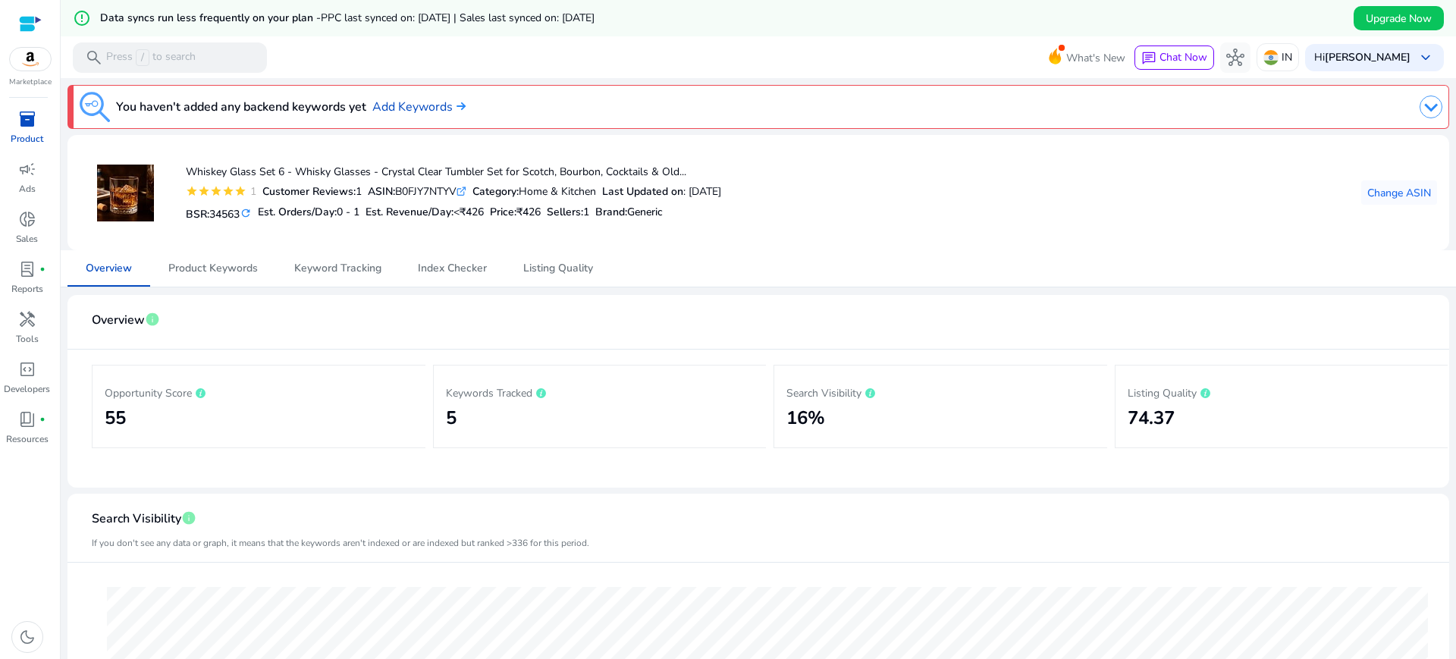
click at [1275, 266] on div "Overview Product Keywords Keyword Tracking Index Checker Listing Quality" at bounding box center [757, 268] width 1381 height 36
click at [1411, 316] on mat-card-header "Overview info" at bounding box center [758, 328] width 1357 height 42
click at [303, 255] on span "Keyword Tracking" at bounding box center [337, 268] width 87 height 36
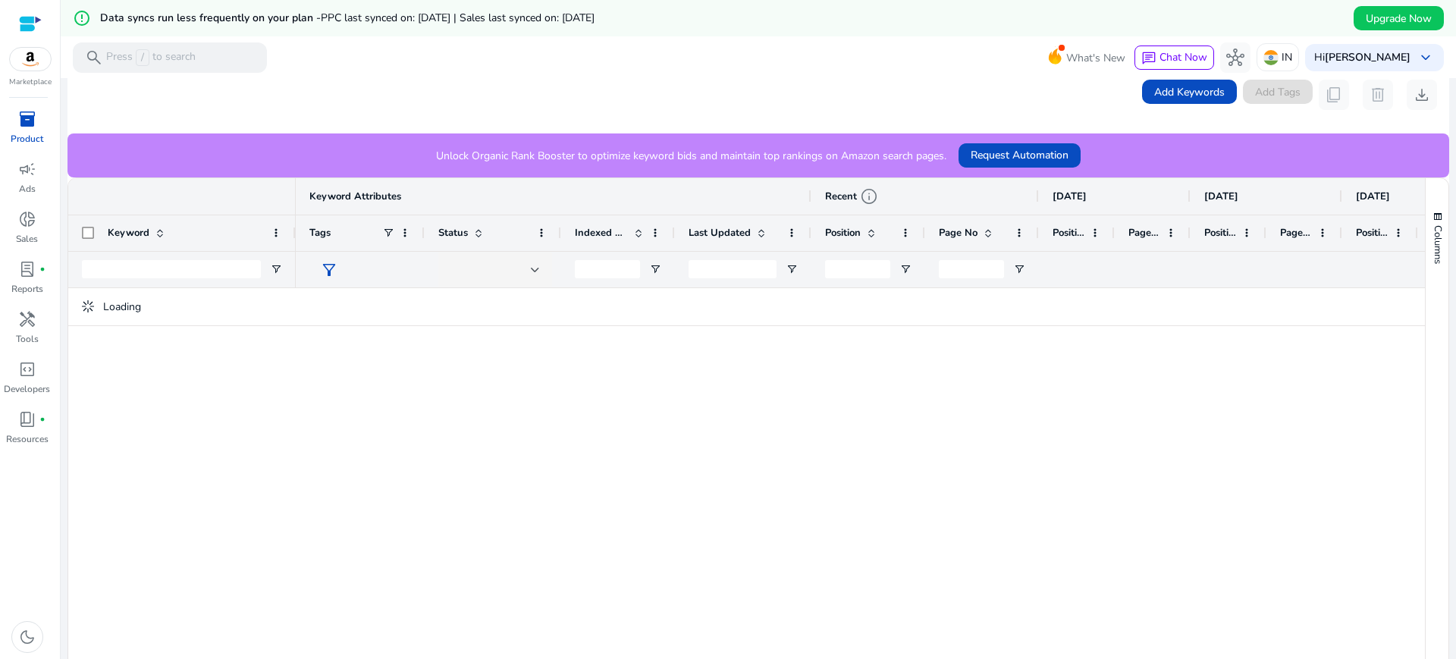
scroll to position [345, 0]
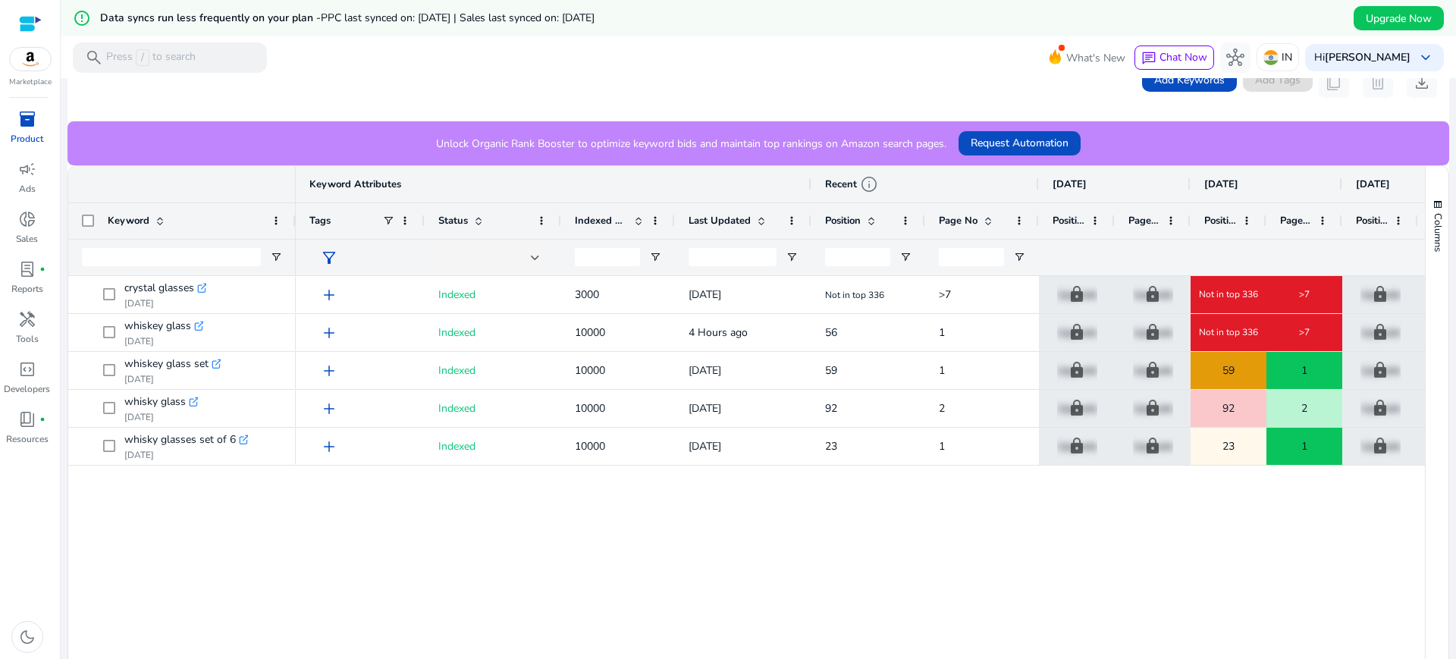
click at [1331, 552] on div "add Indexed 3000 1 Days 17 Hours ago Not in top 336 >7 lock Upgrade lock Upgrad…" at bounding box center [860, 468] width 1129 height 384
click at [1391, 543] on div "add Indexed 3000 1 Days 17 Hours ago Not in top 336 >7 lock Upgrade lock Upgrad…" at bounding box center [860, 468] width 1129 height 384
